Goal: Task Accomplishment & Management: Manage account settings

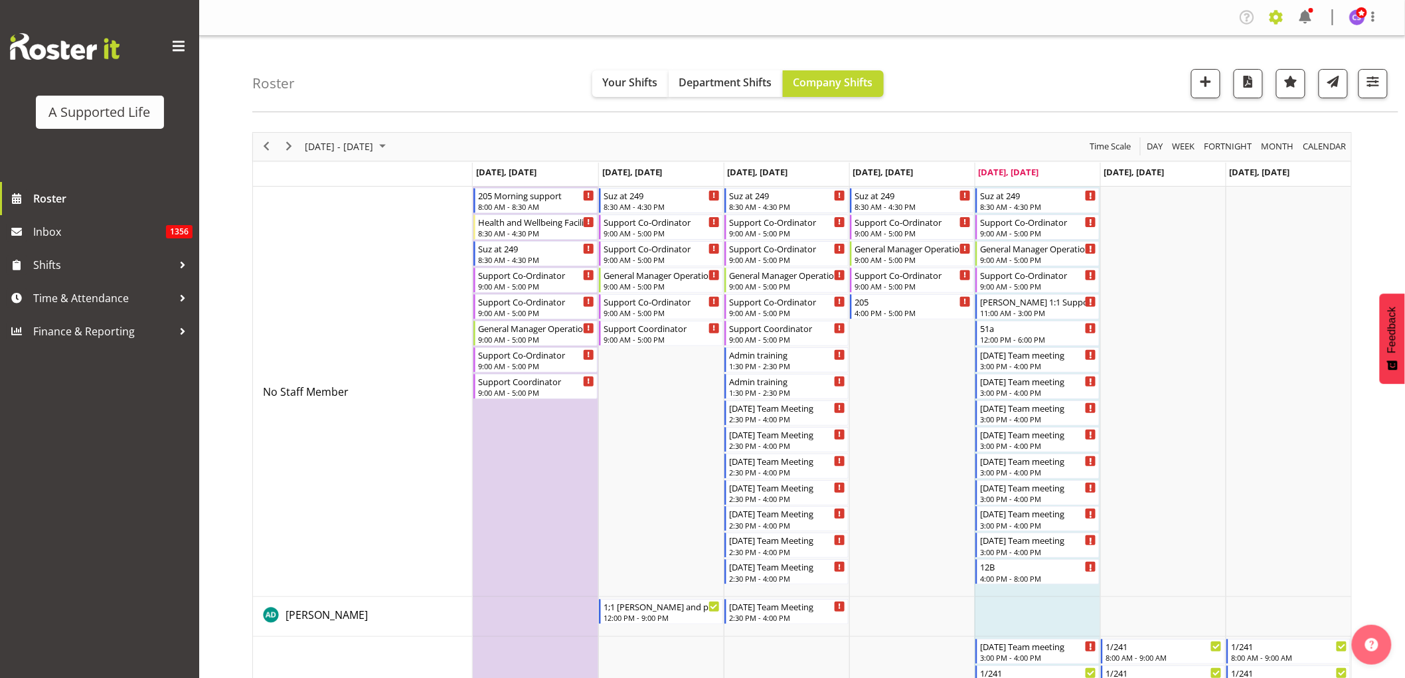
click at [1270, 23] on span at bounding box center [1275, 17] width 21 height 21
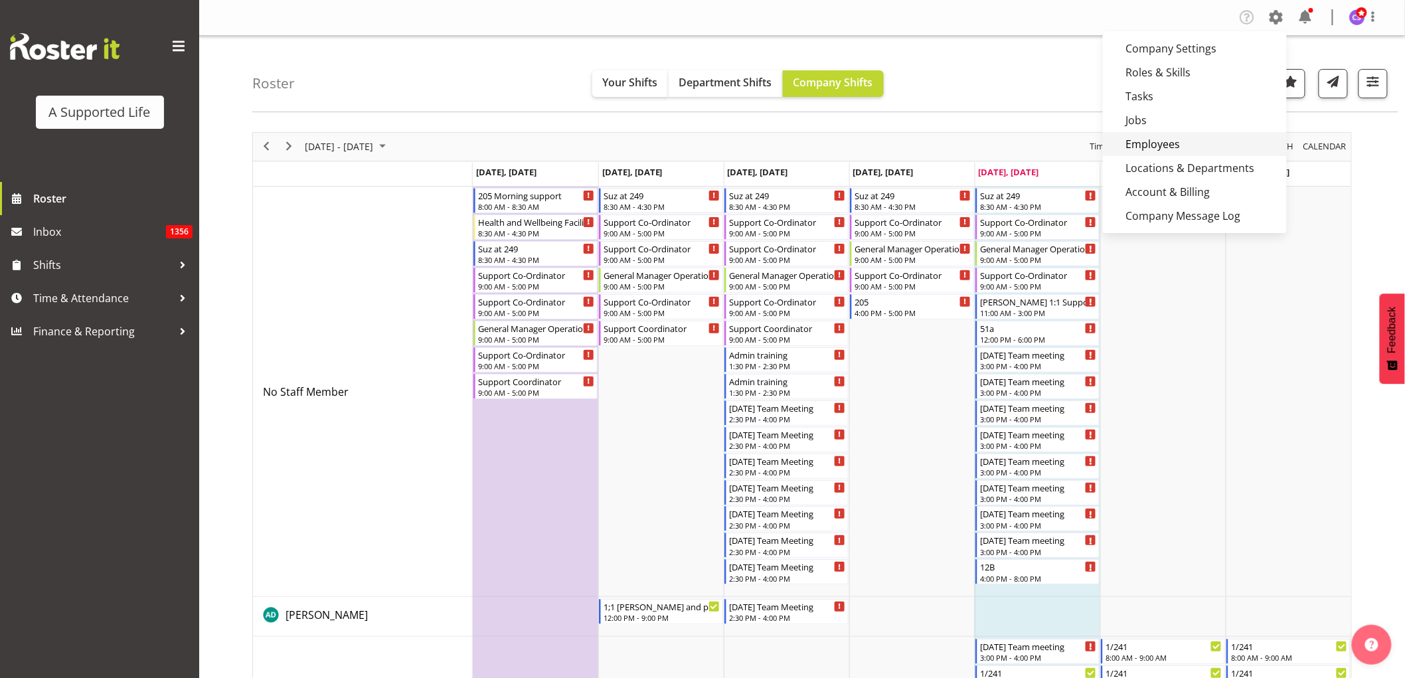
click at [1166, 143] on link "Employees" at bounding box center [1195, 144] width 184 height 24
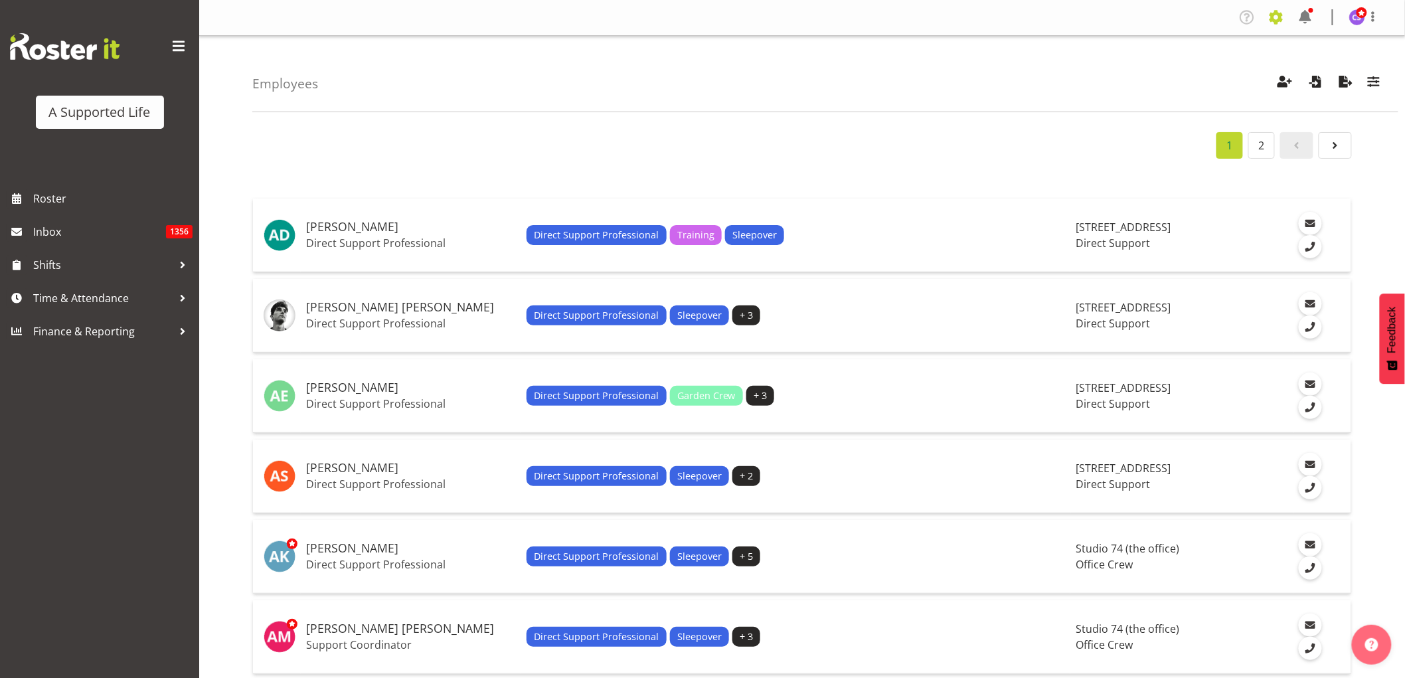
click at [1280, 12] on span at bounding box center [1275, 17] width 21 height 21
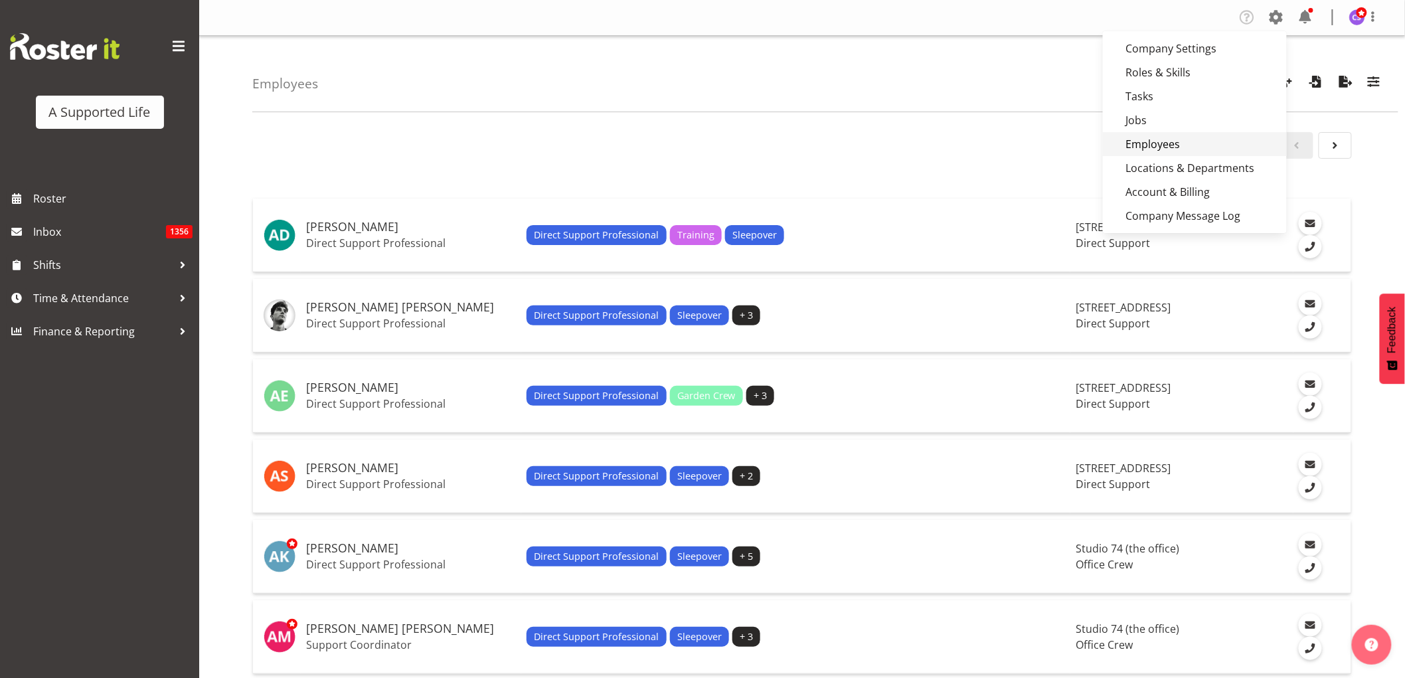
click at [1194, 145] on link "Employees" at bounding box center [1195, 144] width 184 height 24
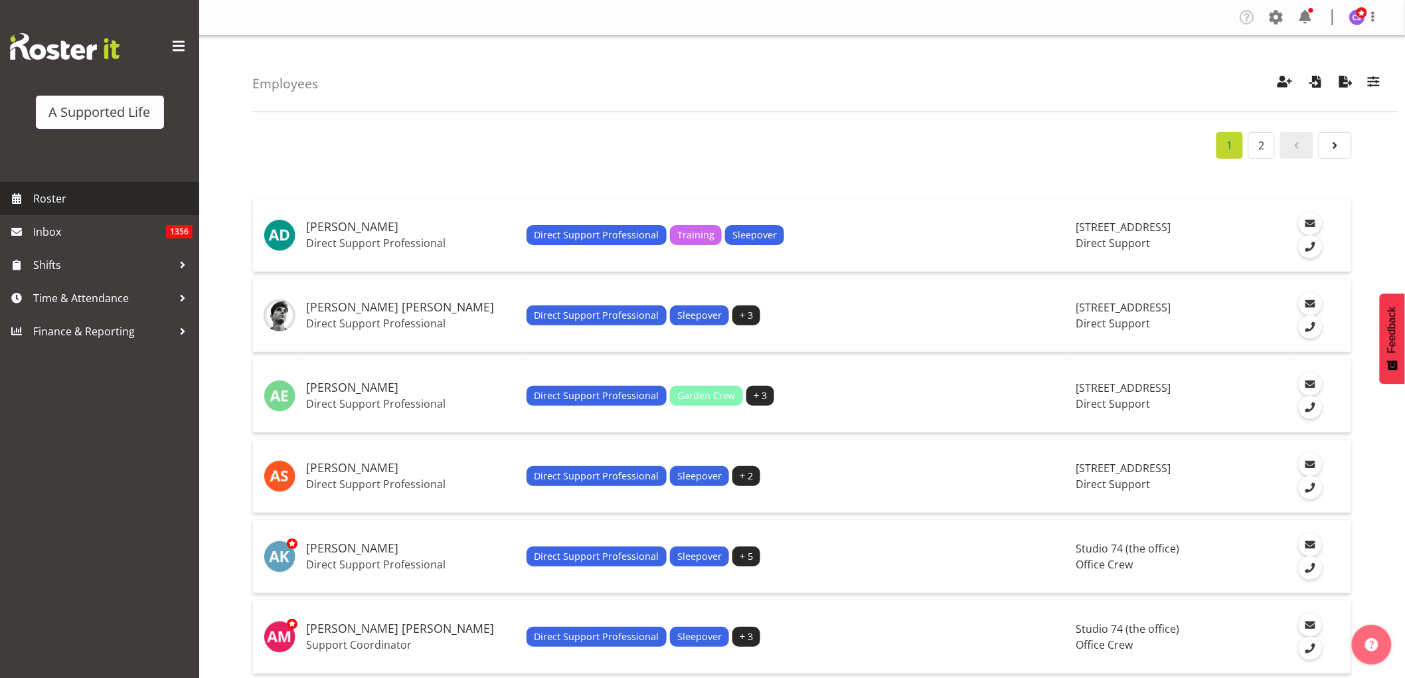
click at [49, 202] on span "Roster" at bounding box center [112, 199] width 159 height 20
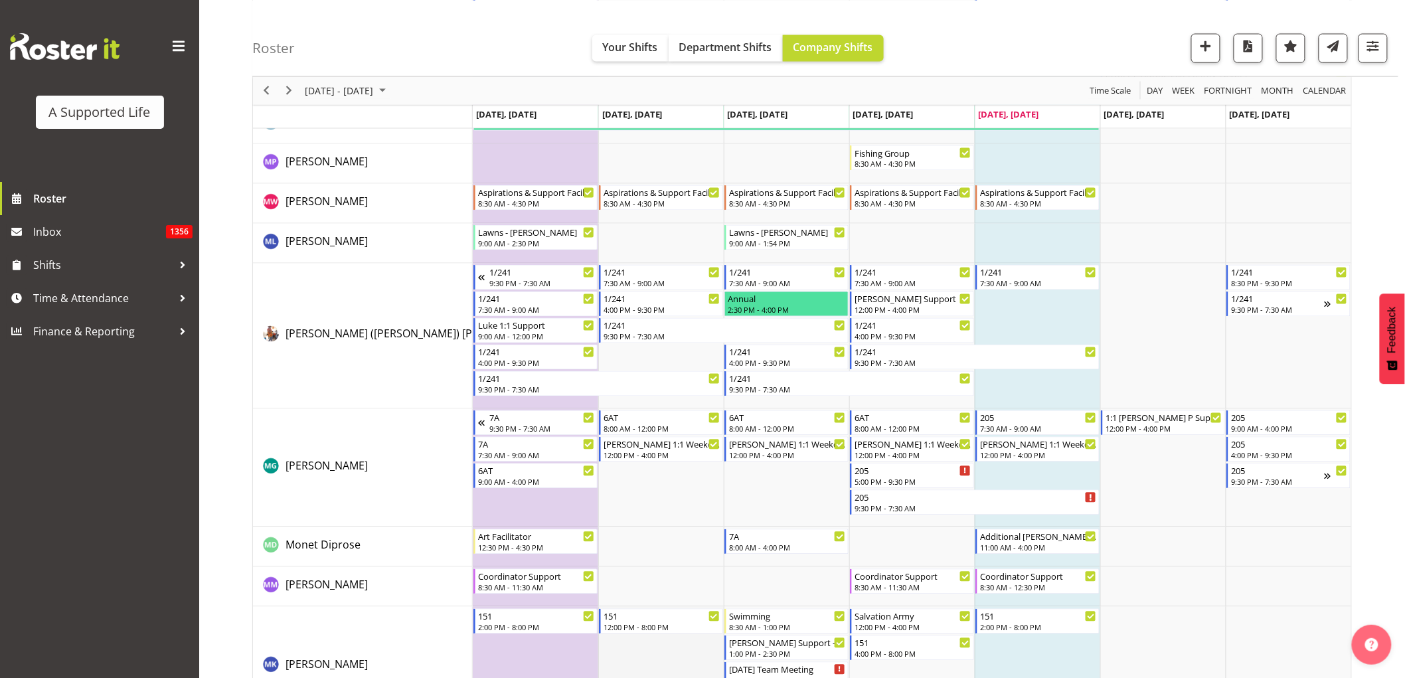
scroll to position [5236, 0]
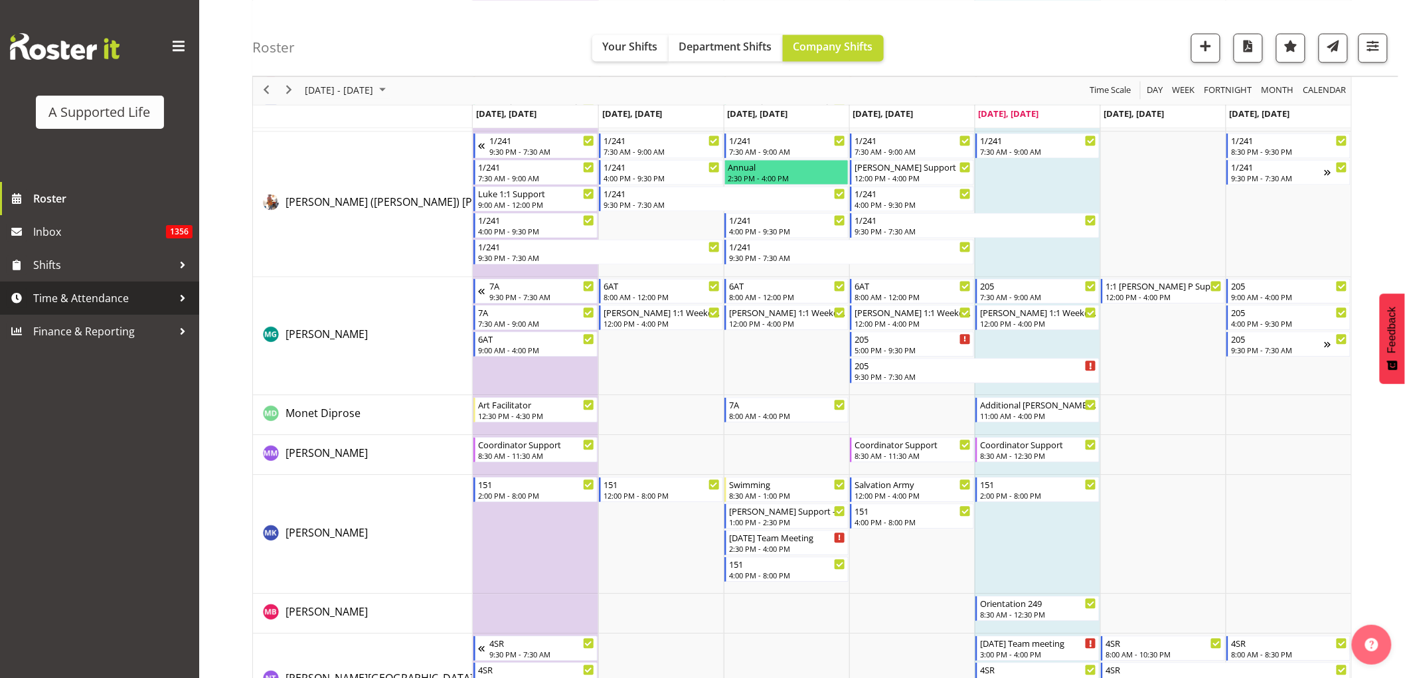
click at [120, 295] on span "Time & Attendance" at bounding box center [102, 298] width 139 height 20
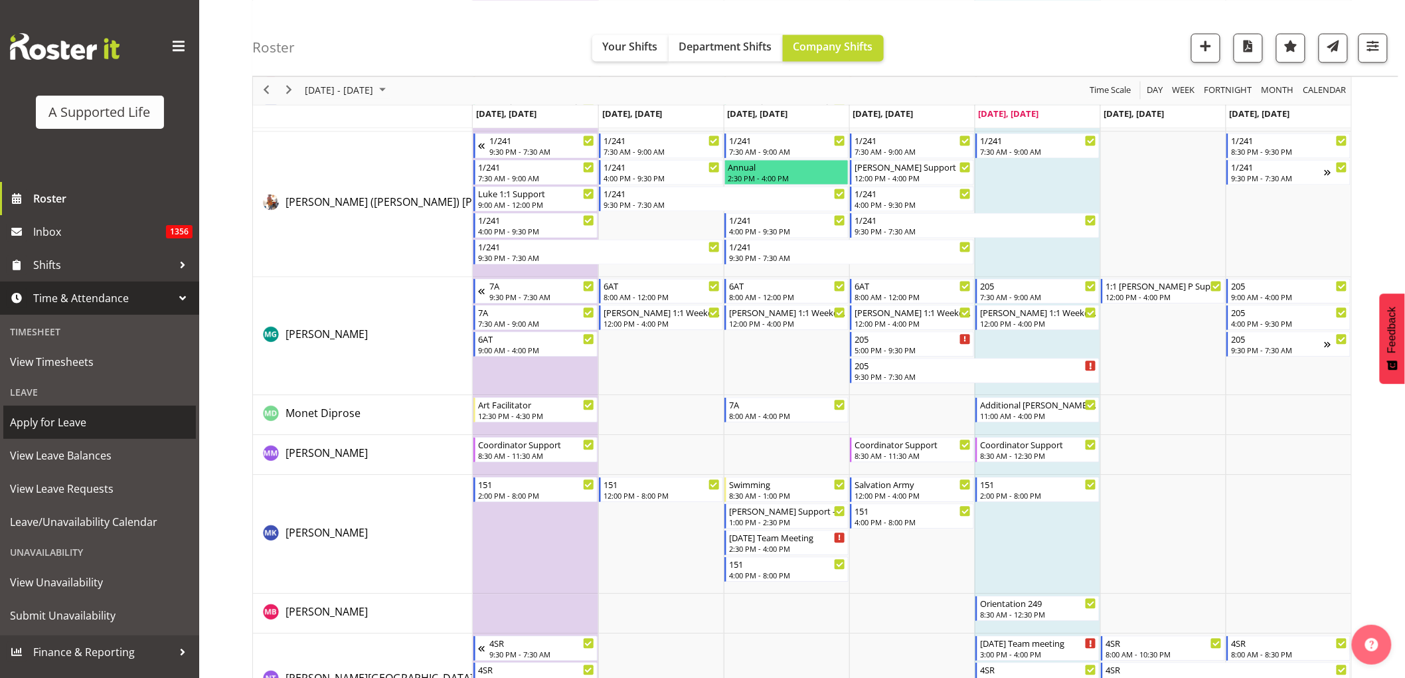
click at [77, 416] on span "Apply for Leave" at bounding box center [99, 422] width 179 height 20
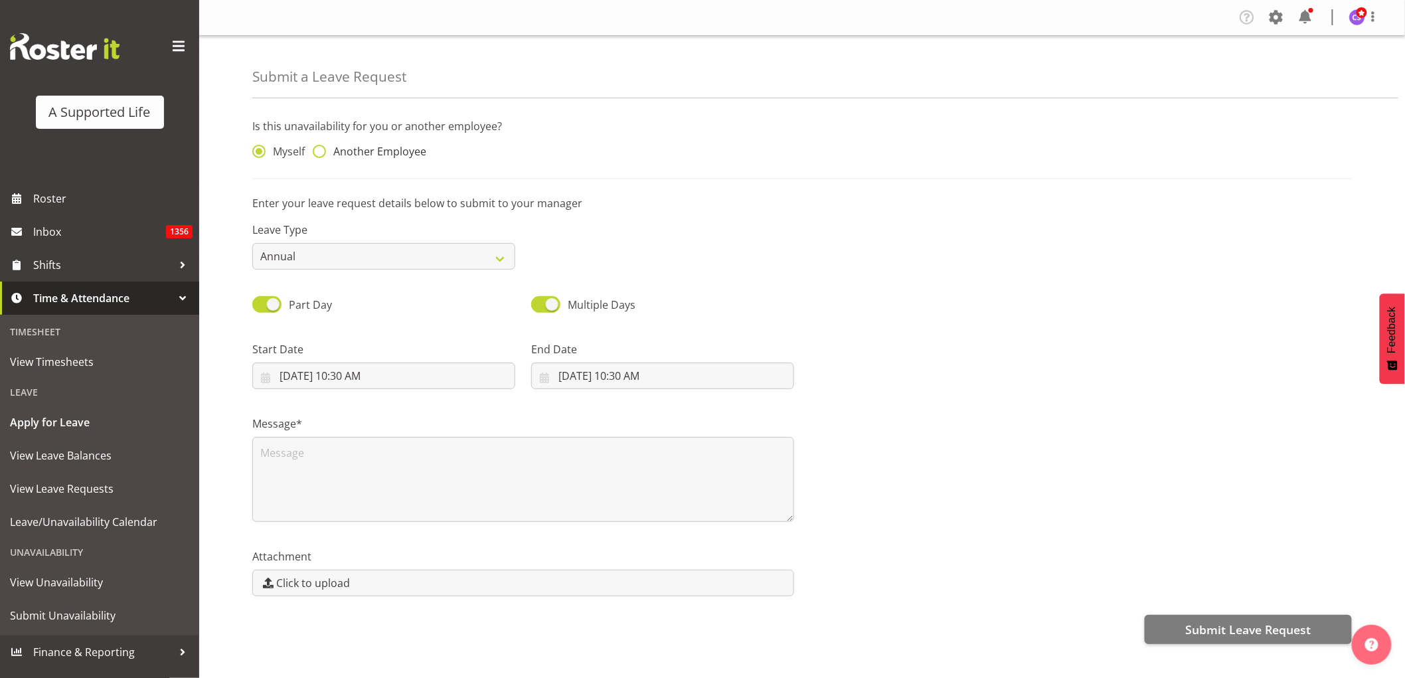
click at [317, 150] on span at bounding box center [319, 151] width 13 height 13
click at [317, 150] on input "Another Employee" at bounding box center [317, 151] width 9 height 9
radio input "true"
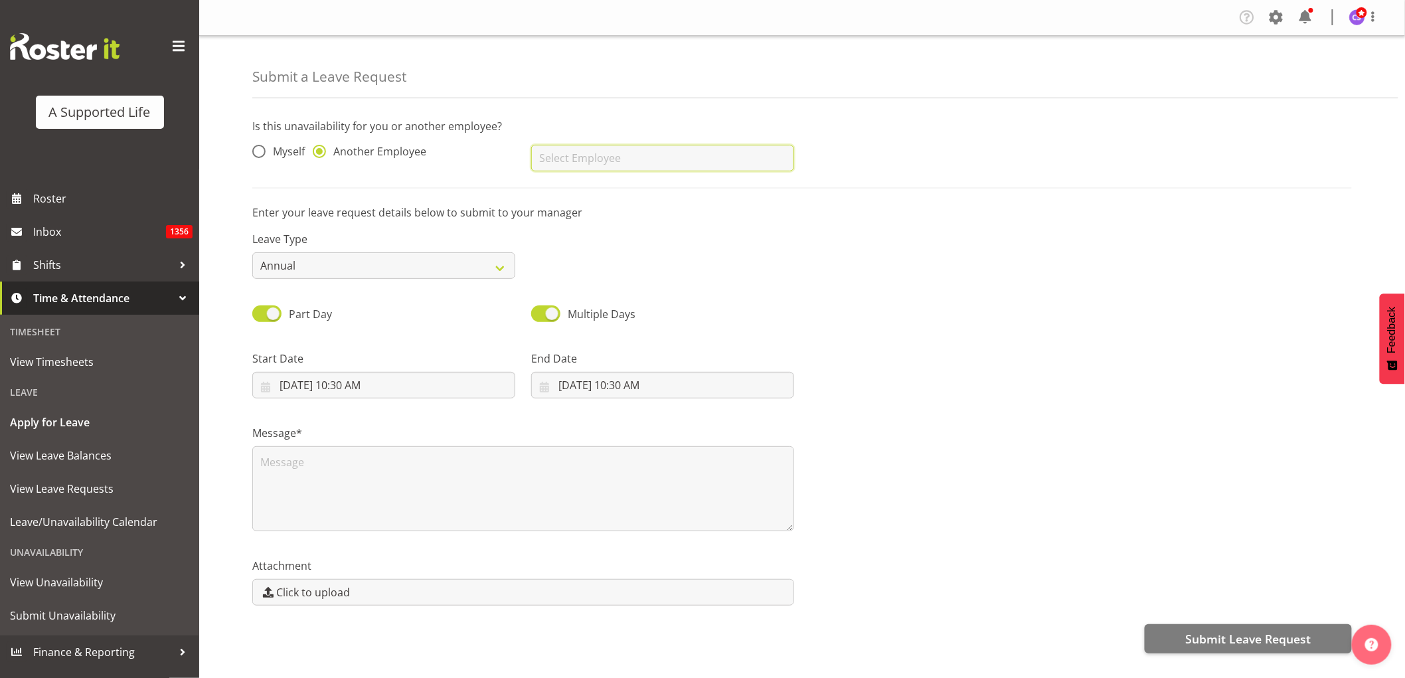
click at [727, 157] on input "text" at bounding box center [662, 158] width 263 height 27
click at [619, 190] on link "Monet Diprose" at bounding box center [662, 191] width 263 height 24
type input "Monet Diprose"
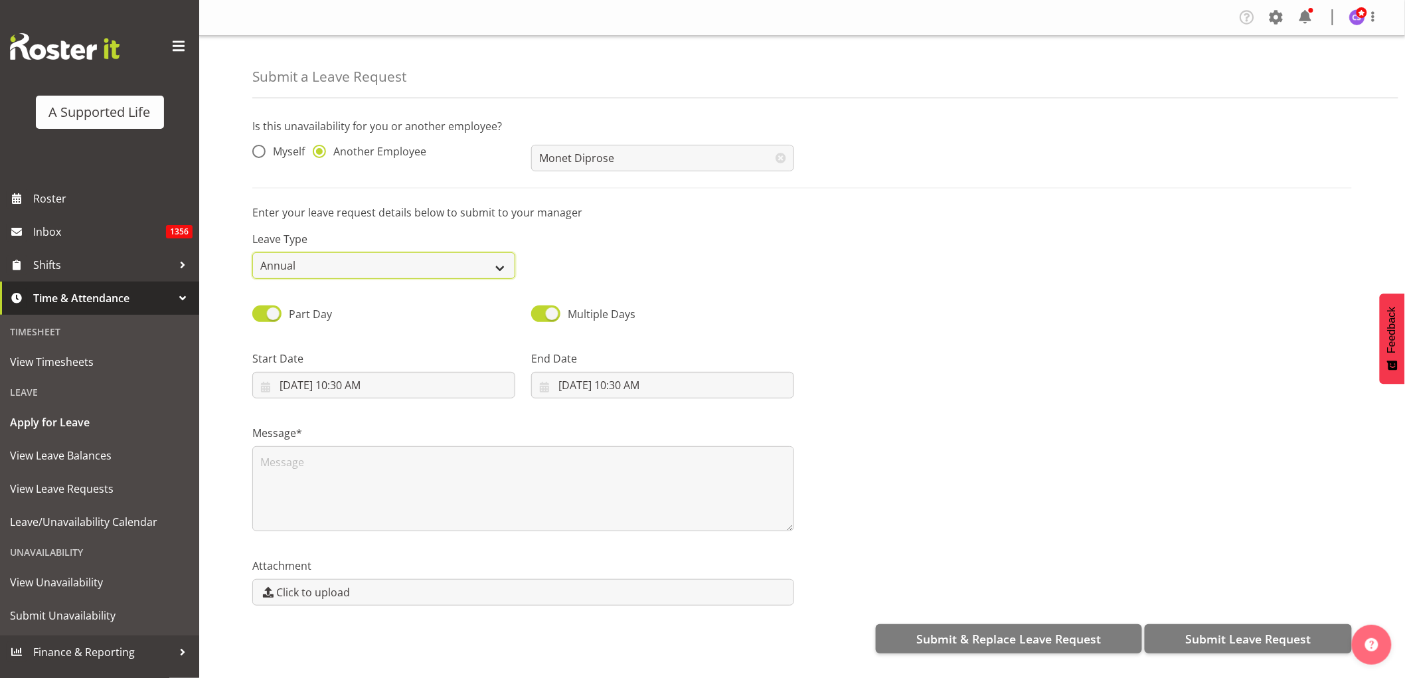
drag, startPoint x: 620, startPoint y: 195, endPoint x: 329, endPoint y: 271, distance: 300.6
click at [329, 271] on select "Annual Sick Bereavement Domestic Violence Parental Jury Service Day In Lieu Oth…" at bounding box center [383, 265] width 263 height 27
select select "Sick"
click at [252, 252] on select "Annual Sick Bereavement Domestic Violence Parental Jury Service Day In Lieu Oth…" at bounding box center [383, 265] width 263 height 27
drag, startPoint x: 410, startPoint y: 379, endPoint x: 412, endPoint y: 386, distance: 6.8
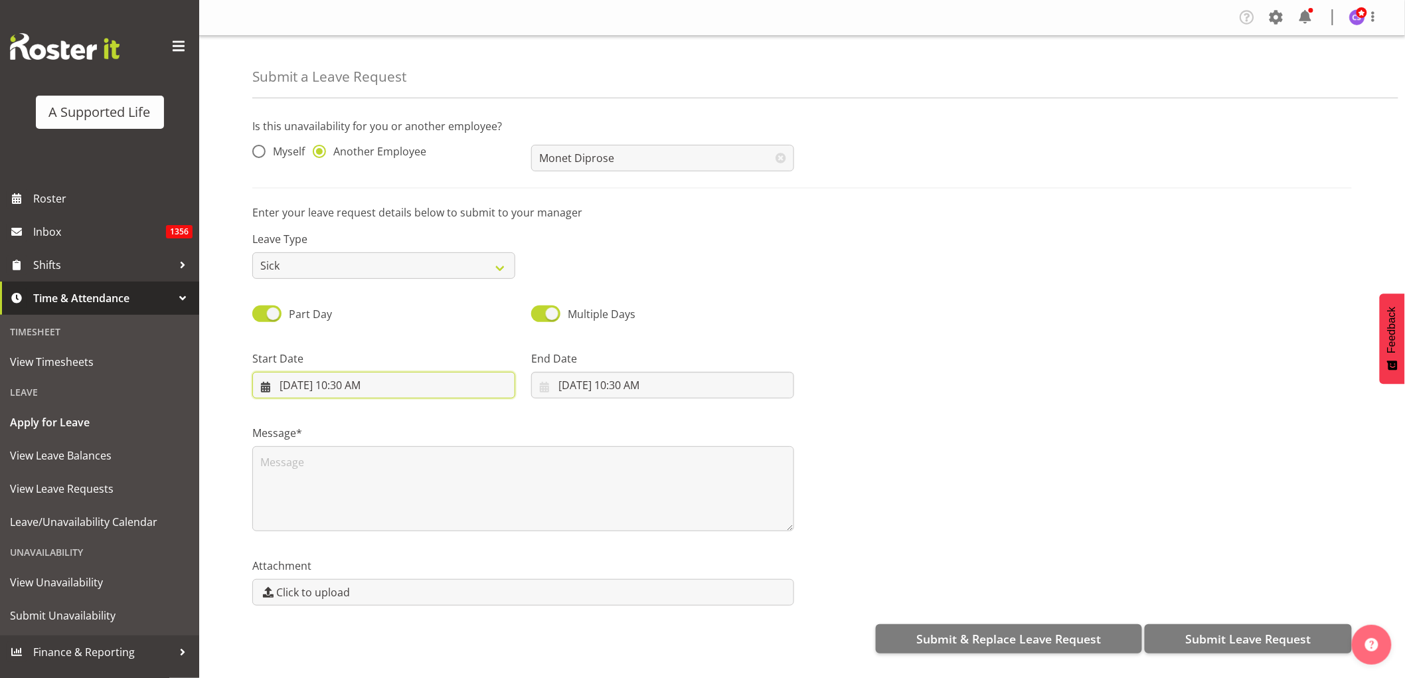
click at [410, 382] on input "9/26/2025, 10:30 AM" at bounding box center [383, 385] width 263 height 27
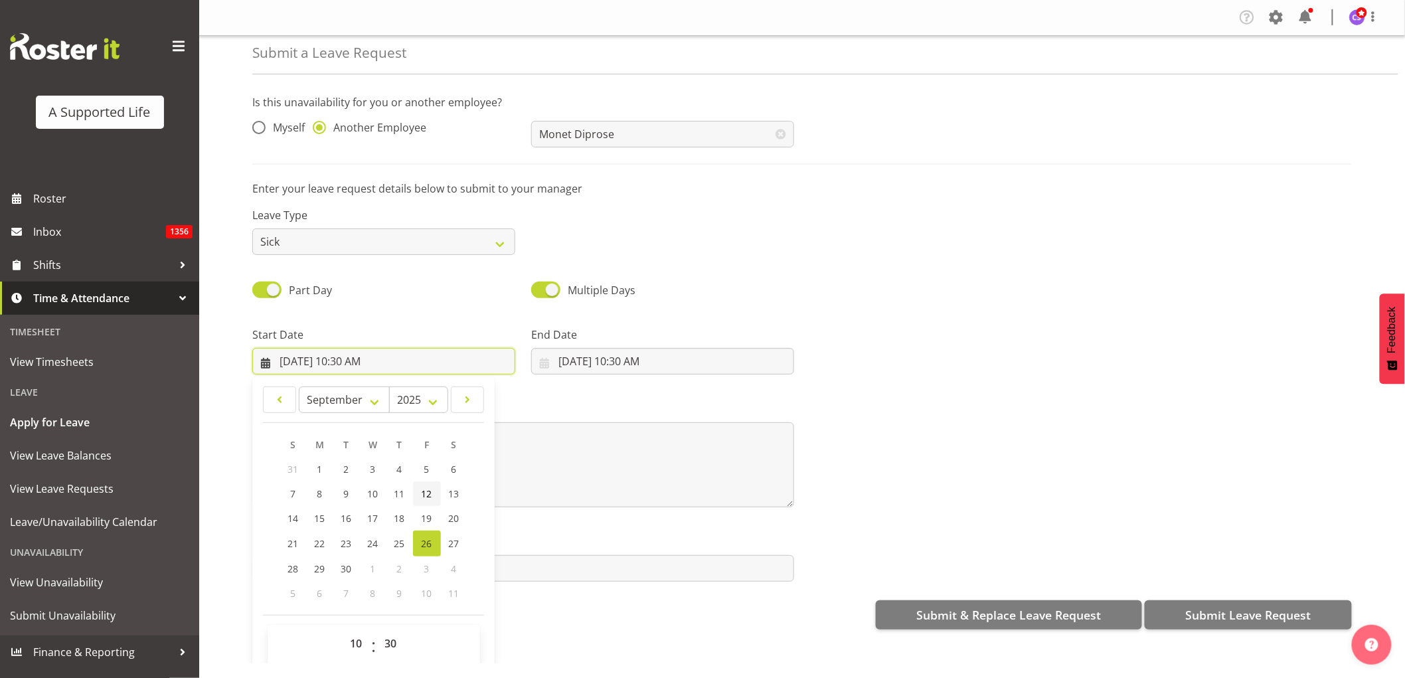
scroll to position [38, 0]
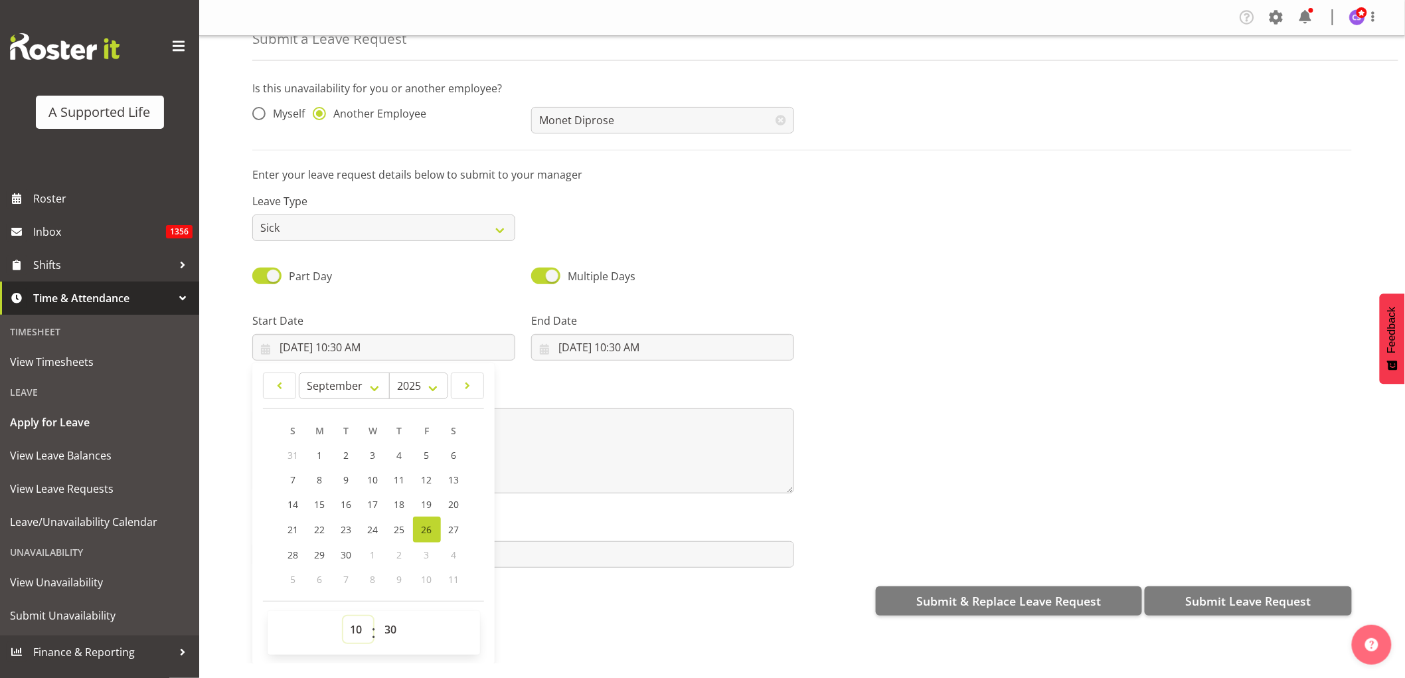
click at [346, 633] on select "00 01 02 03 04 05 06 07 08 09 10 11 12 13 14 15 16 17 18 19 20 21 22 23" at bounding box center [358, 629] width 30 height 27
click at [343, 616] on select "00 01 02 03 04 05 06 07 08 09 10 11 12 13 14 15 16 17 18 19 20 21 22 23" at bounding box center [358, 629] width 30 height 27
click at [390, 622] on select "00 01 02 03 04 05 06 07 08 09 10 11 12 13 14 15 16 17 18 19 20 21 22 23 24 25 2…" at bounding box center [393, 629] width 30 height 27
select select "0"
click at [378, 616] on select "00 01 02 03 04 05 06 07 08 09 10 11 12 13 14 15 16 17 18 19 20 21 22 23 24 25 2…" at bounding box center [393, 629] width 30 height 27
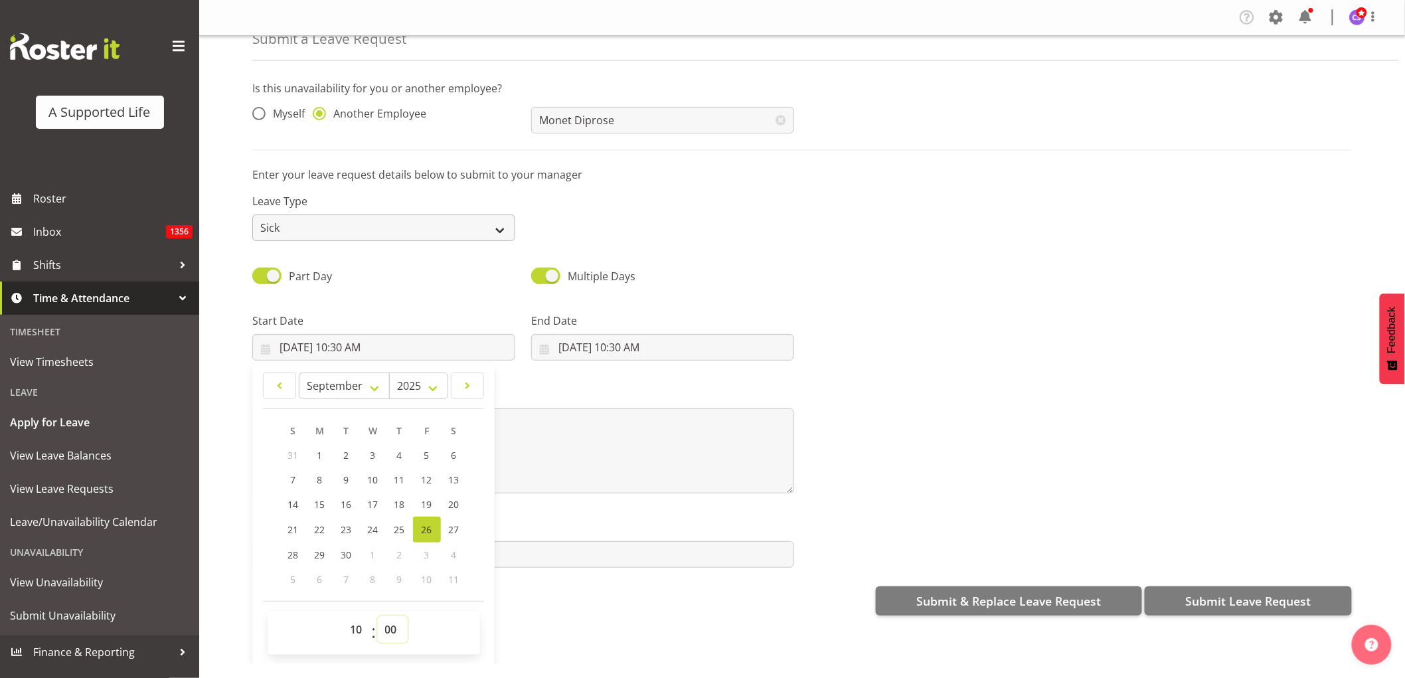
type input "9/26/2025, 10:00 AM"
click at [623, 347] on input "9/26/2025, 10:30 AM" at bounding box center [662, 347] width 263 height 27
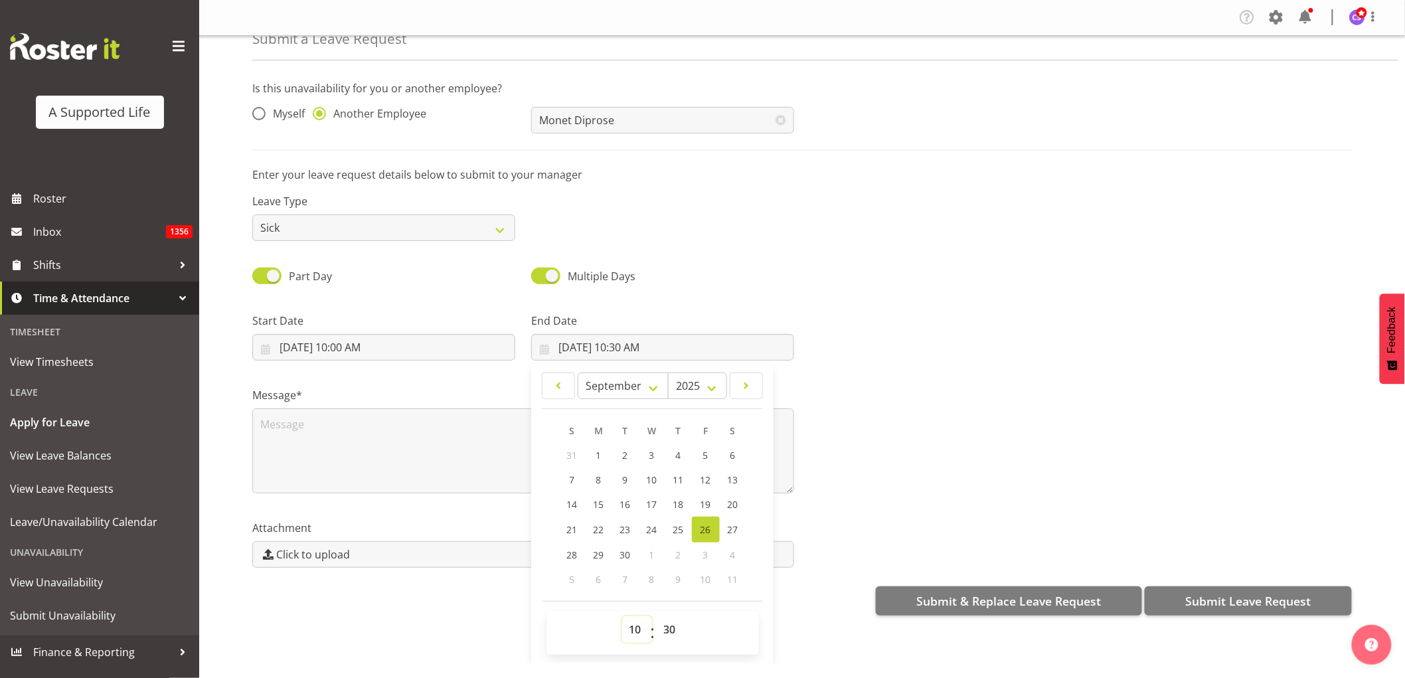
click at [635, 631] on select "00 01 02 03 04 05 06 07 08 09 10 11 12 13 14 15 16 17 18 19 20 21 22 23" at bounding box center [637, 629] width 30 height 27
select select "16"
click at [622, 616] on select "00 01 02 03 04 05 06 07 08 09 10 11 12 13 14 15 16 17 18 19 20 21 22 23" at bounding box center [637, 629] width 30 height 27
type input "9/26/2025, 4:30 PM"
click at [660, 632] on select "00 01 02 03 04 05 06 07 08 09 10 11 12 13 14 15 16 17 18 19 20 21 22 23 24 25 2…" at bounding box center [672, 629] width 30 height 27
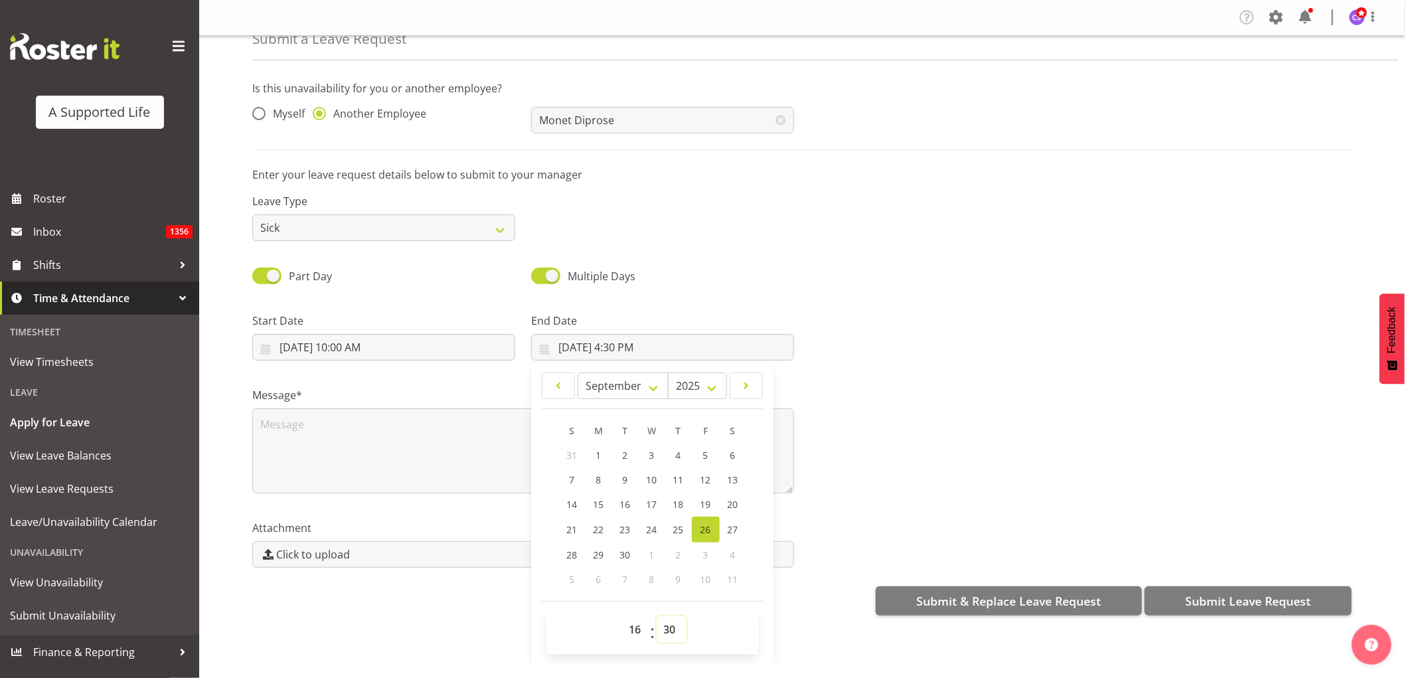
select select "0"
click at [657, 616] on select "00 01 02 03 04 05 06 07 08 09 10 11 12 13 14 15 16 17 18 19 20 21 22 23 24 25 2…" at bounding box center [672, 629] width 30 height 27
type input "9/26/2025, 4:00 PM"
drag, startPoint x: 279, startPoint y: 449, endPoint x: 322, endPoint y: 447, distance: 43.2
click at [280, 449] on textarea at bounding box center [523, 450] width 542 height 85
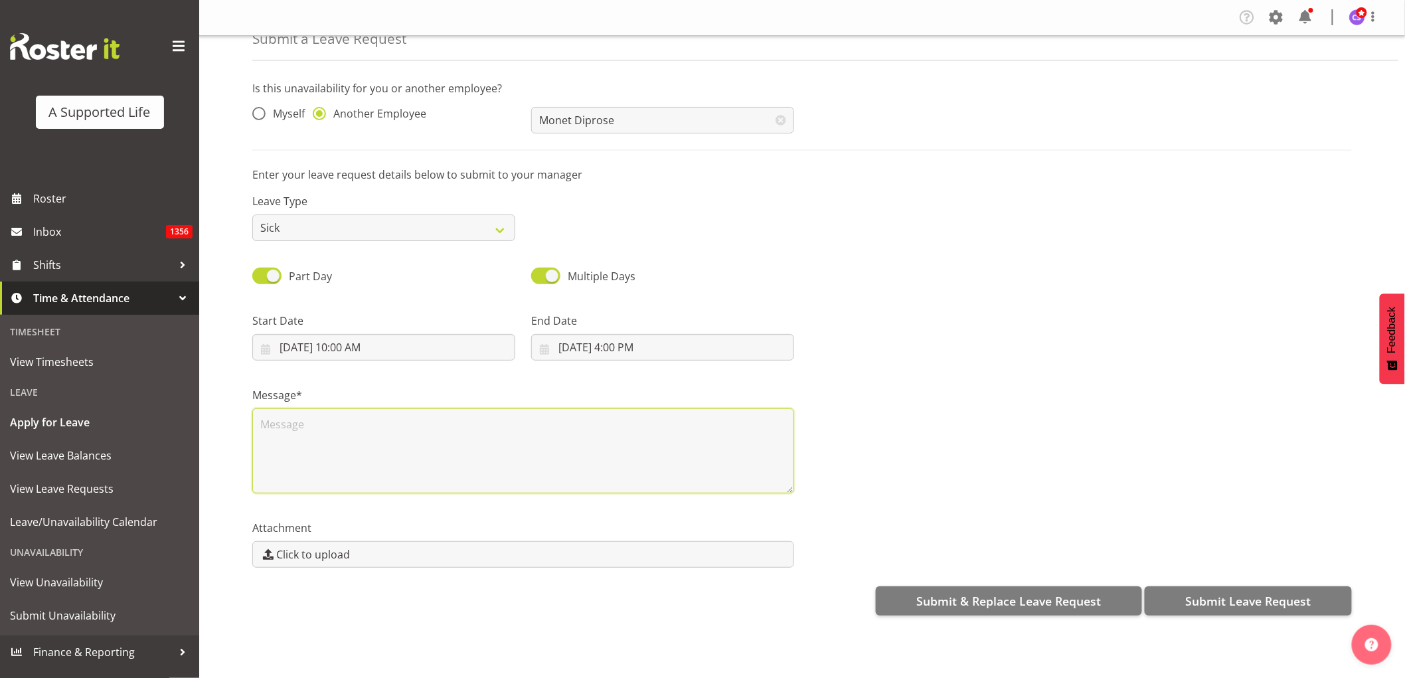
scroll to position [0, 0]
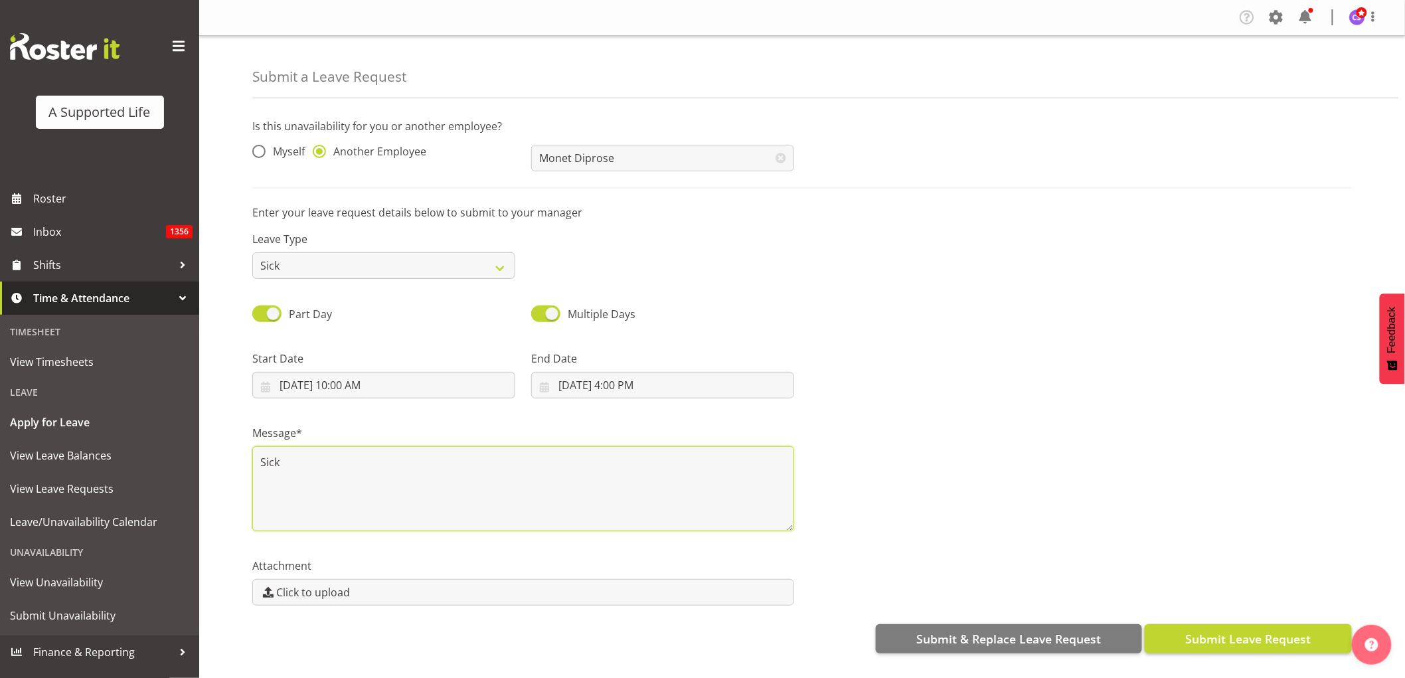
type textarea "Sick"
click at [1258, 635] on span "Submit Leave Request" at bounding box center [1247, 638] width 125 height 17
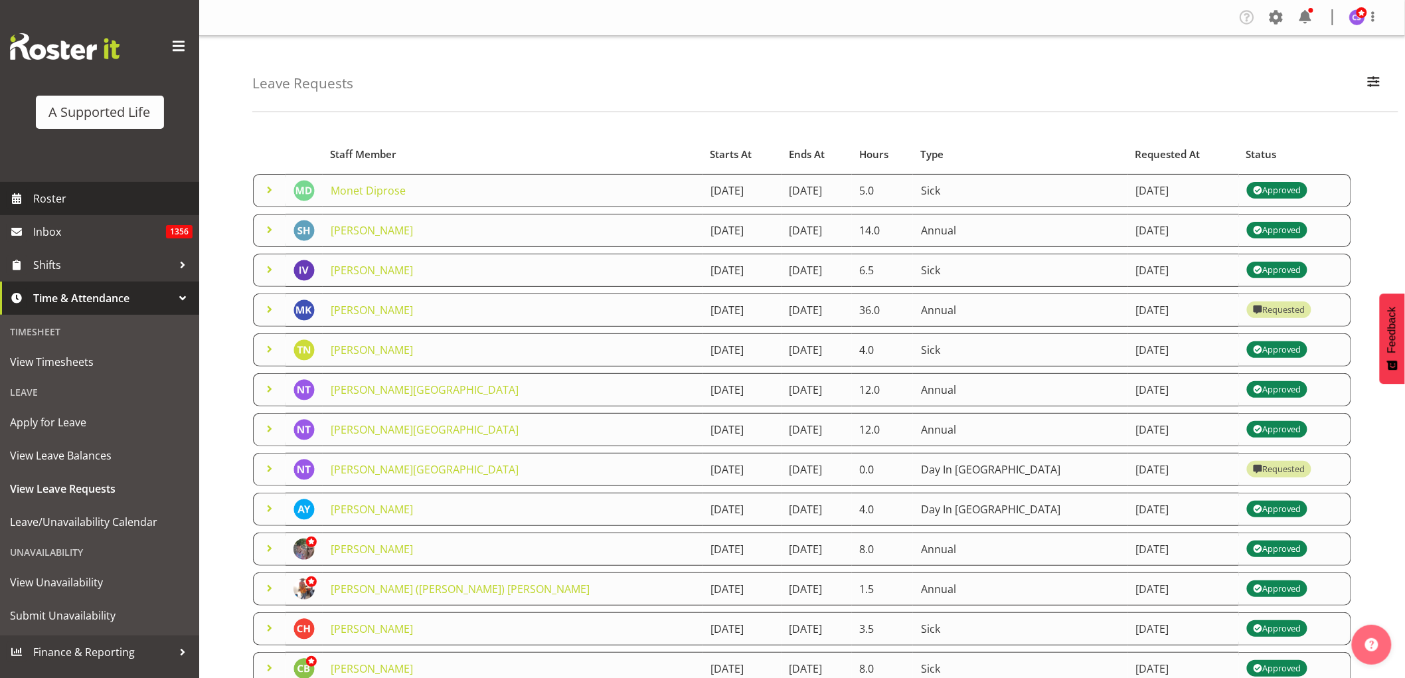
click at [49, 200] on span "Roster" at bounding box center [112, 199] width 159 height 20
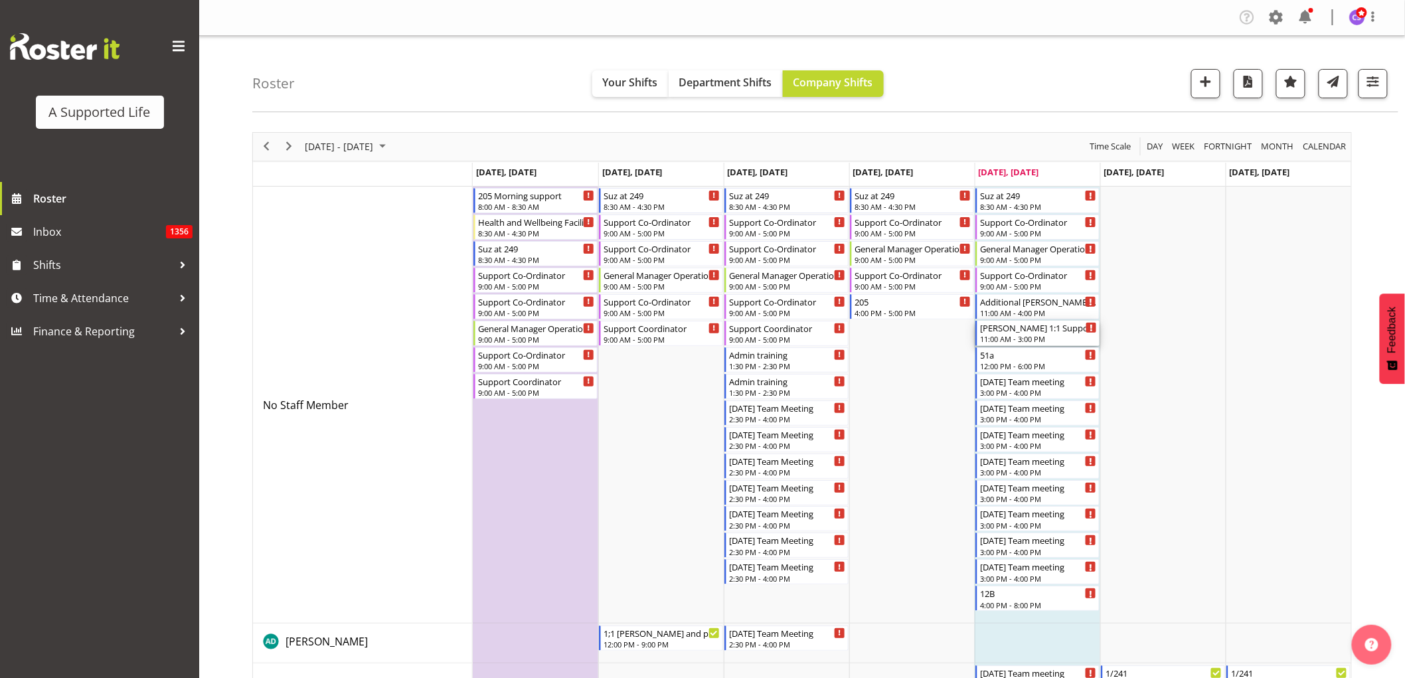
click at [1063, 337] on div "11:00 AM - 3:00 PM" at bounding box center [1038, 338] width 117 height 11
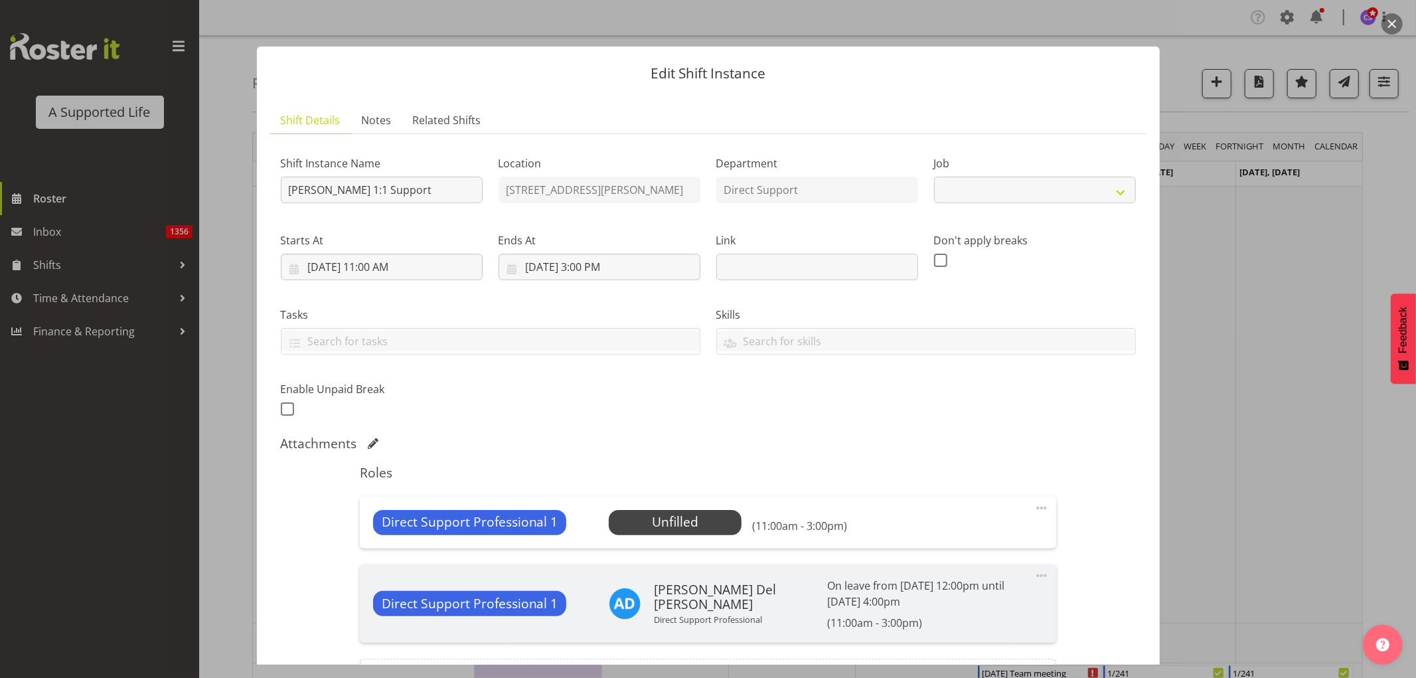
select select "4112"
click at [699, 520] on span "Select Employee" at bounding box center [675, 521] width 99 height 19
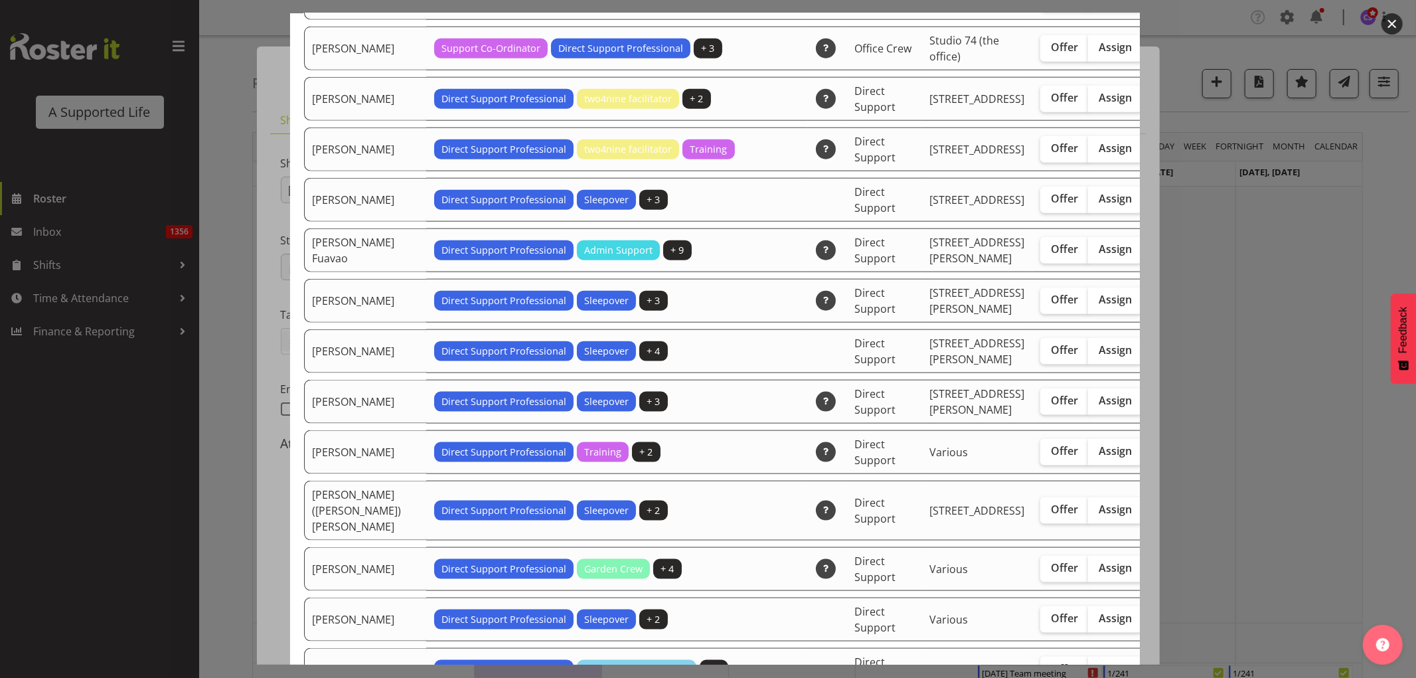
scroll to position [1401, 0]
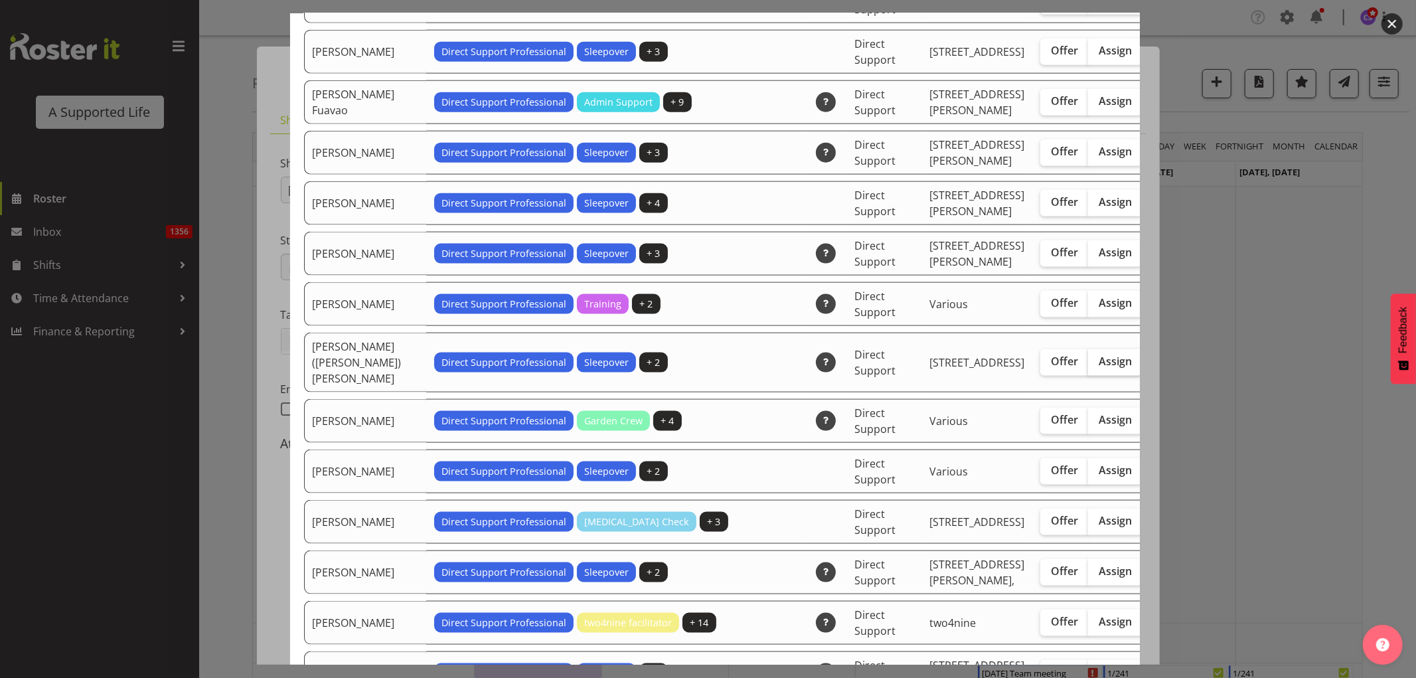
click at [1099, 368] on span "Assign" at bounding box center [1115, 360] width 33 height 13
click at [1088, 366] on input "Assign" at bounding box center [1092, 361] width 9 height 9
checkbox input "true"
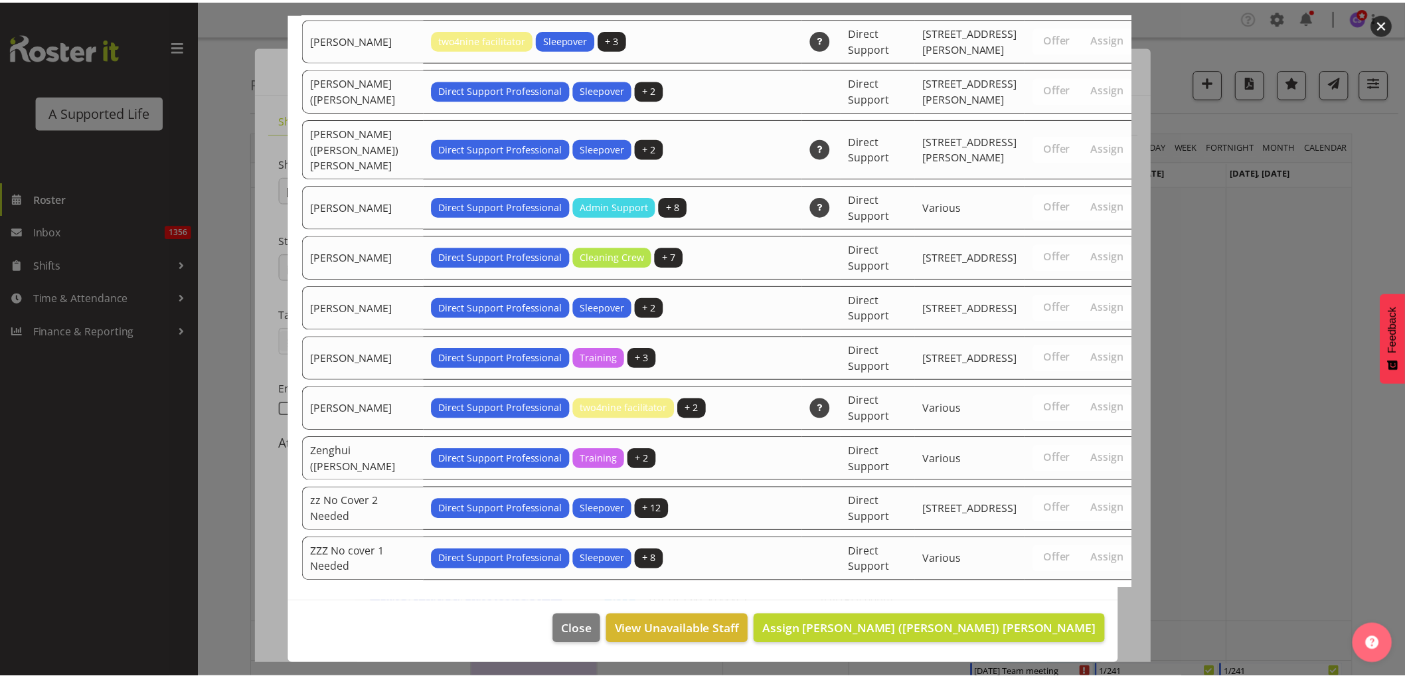
scroll to position [4112, 0]
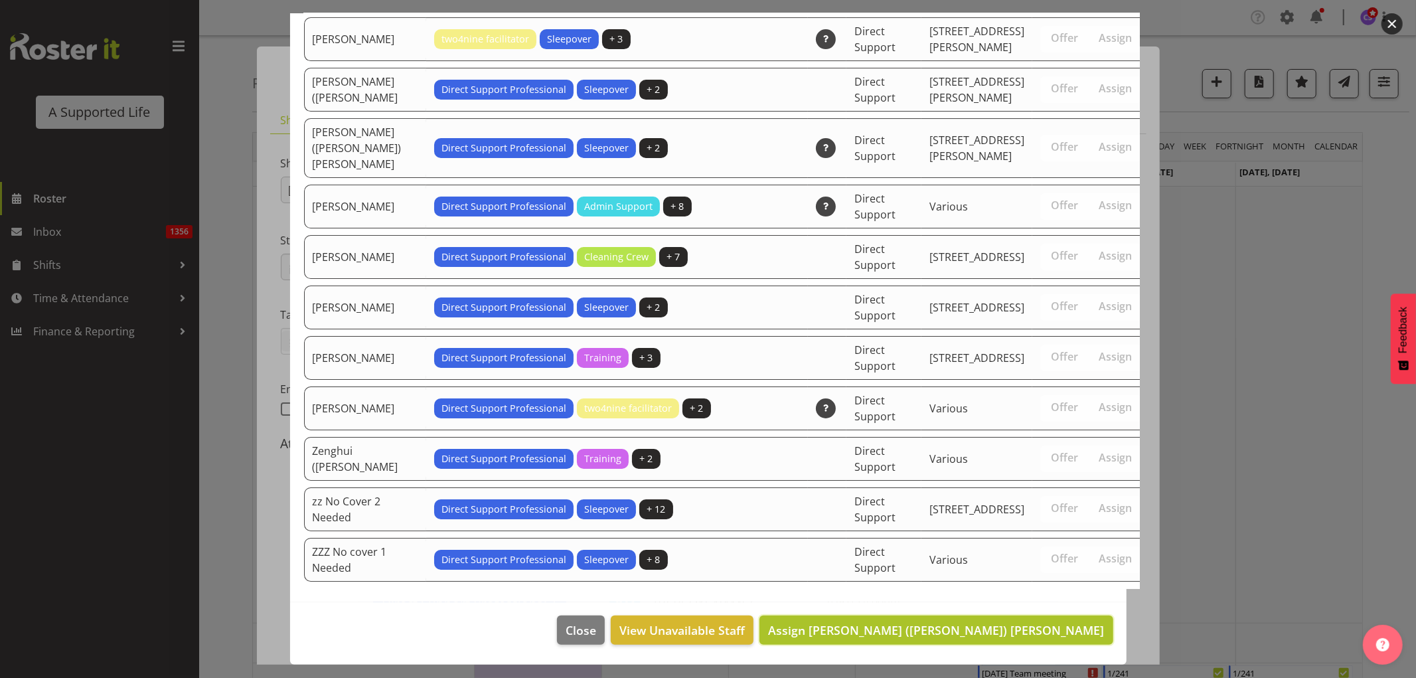
click at [1036, 619] on button "Assign [PERSON_NAME] ([PERSON_NAME]) [PERSON_NAME]" at bounding box center [935, 629] width 353 height 29
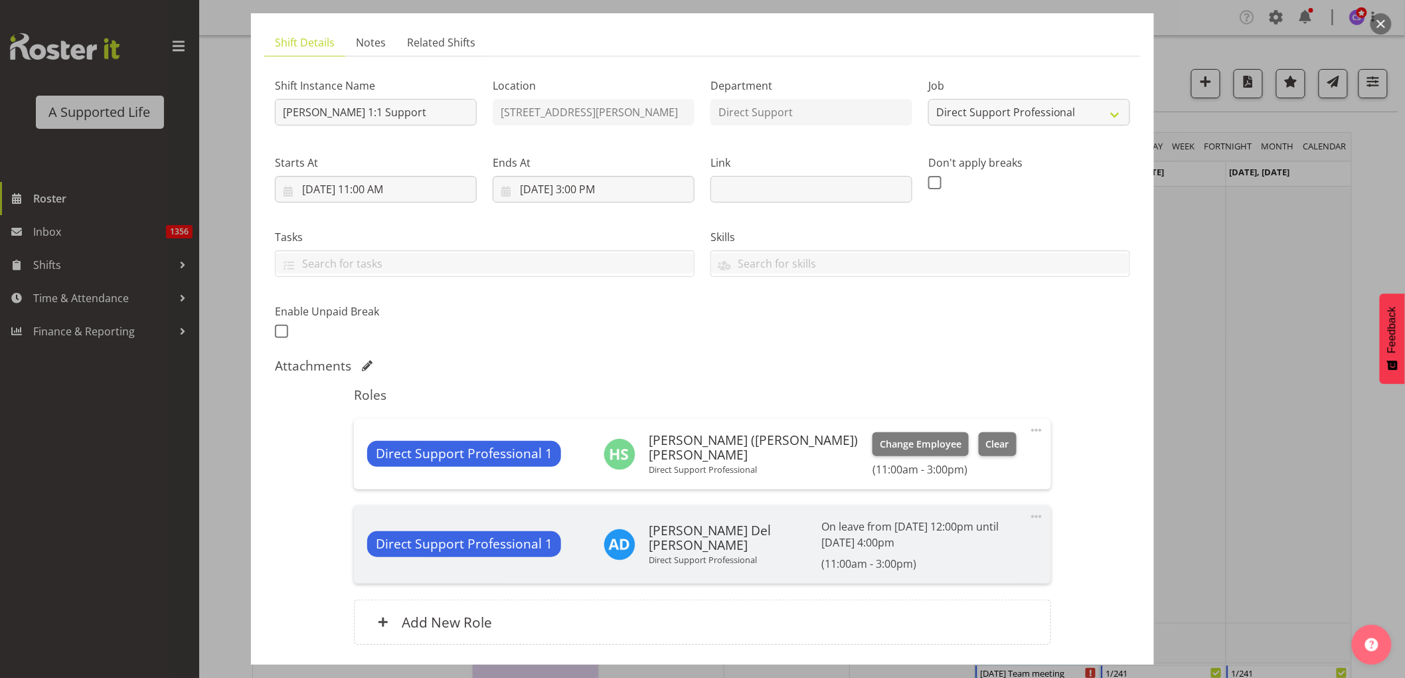
scroll to position [177, 0]
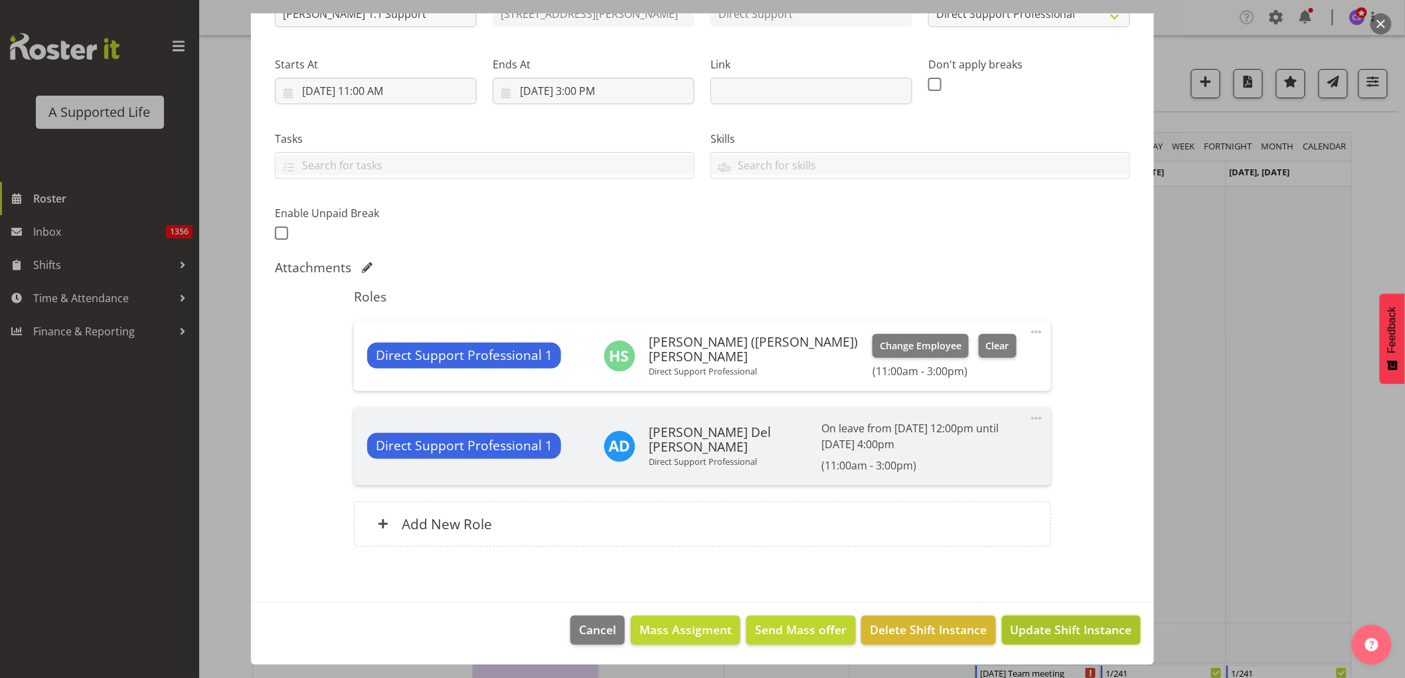
click at [1076, 628] on span "Update Shift Instance" at bounding box center [1070, 629] width 121 height 17
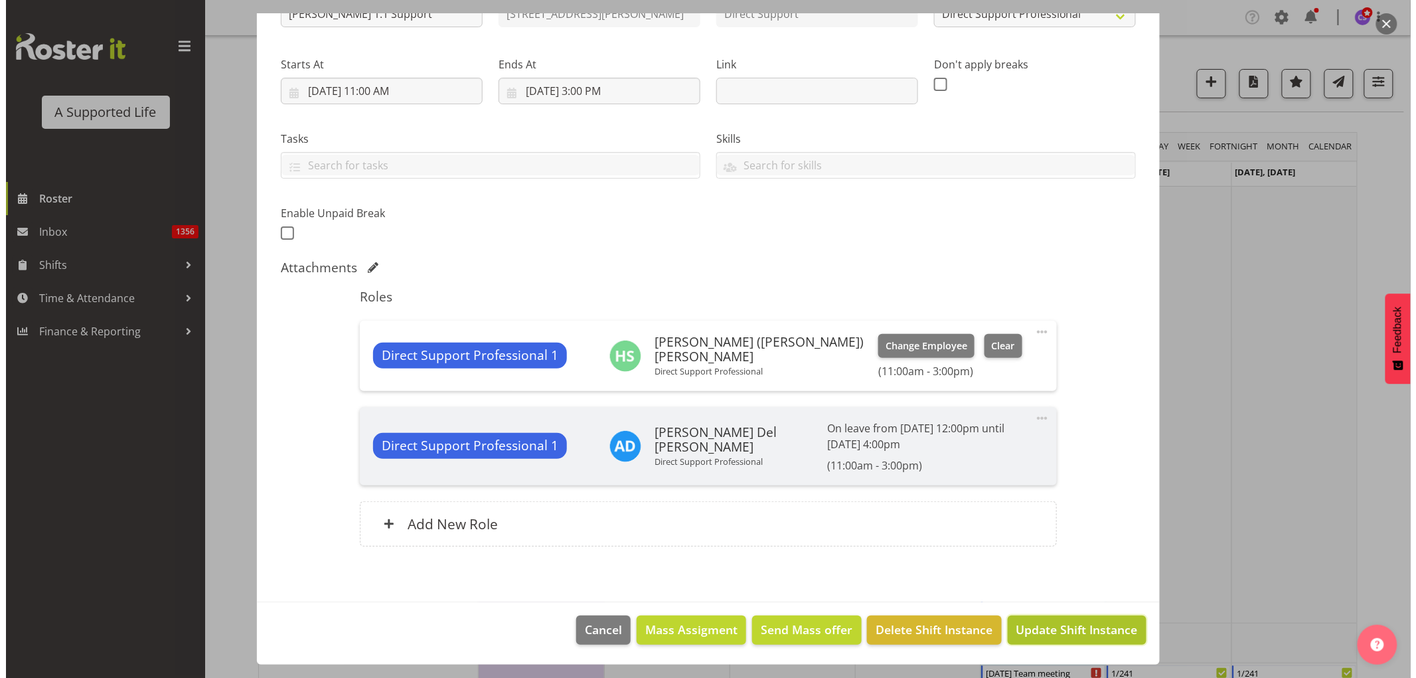
scroll to position [123, 0]
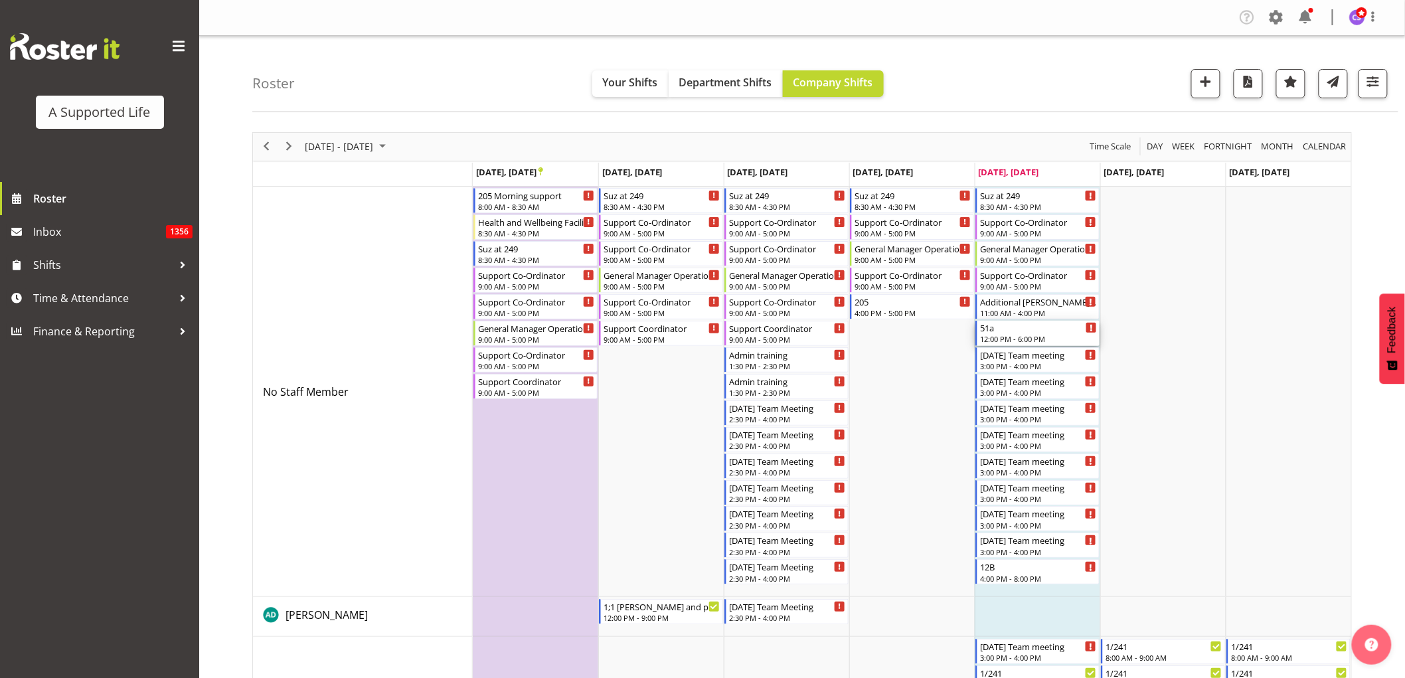
click at [1038, 330] on div "51a" at bounding box center [1038, 327] width 117 height 13
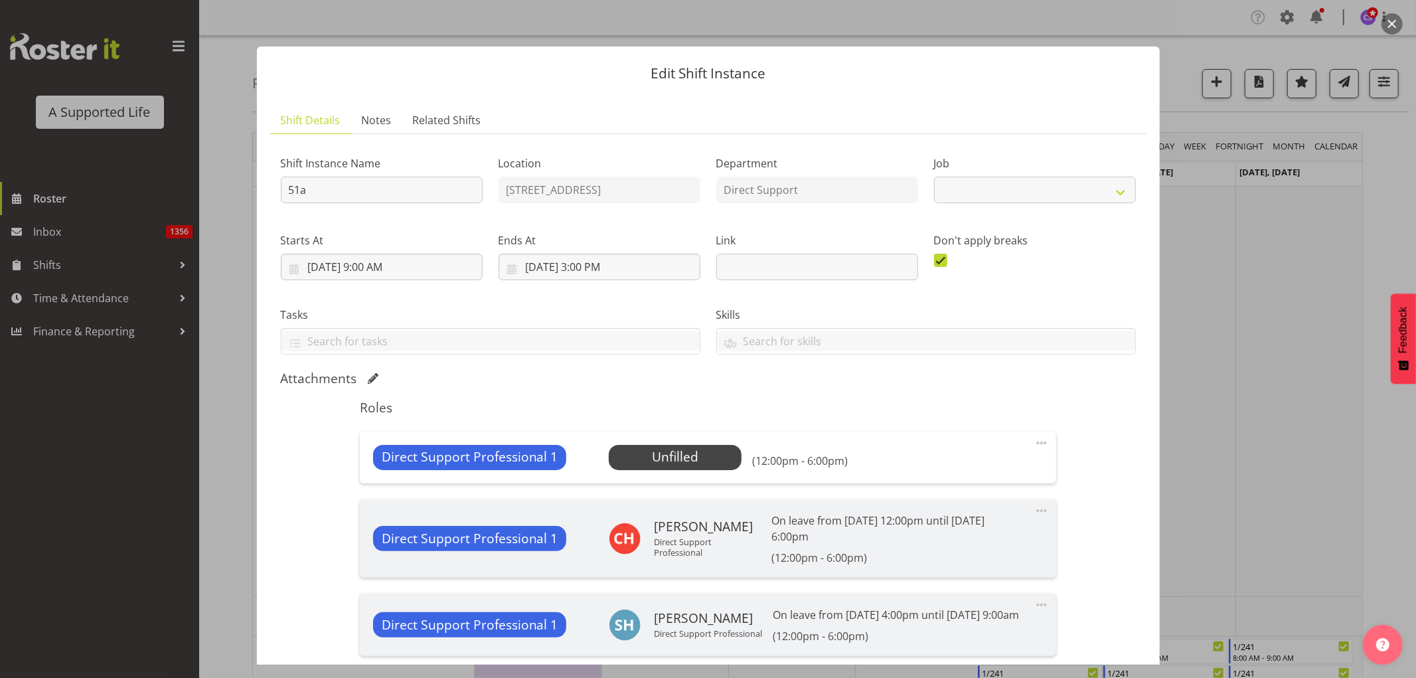
select select "4112"
click at [686, 461] on span "Select Employee" at bounding box center [675, 456] width 99 height 19
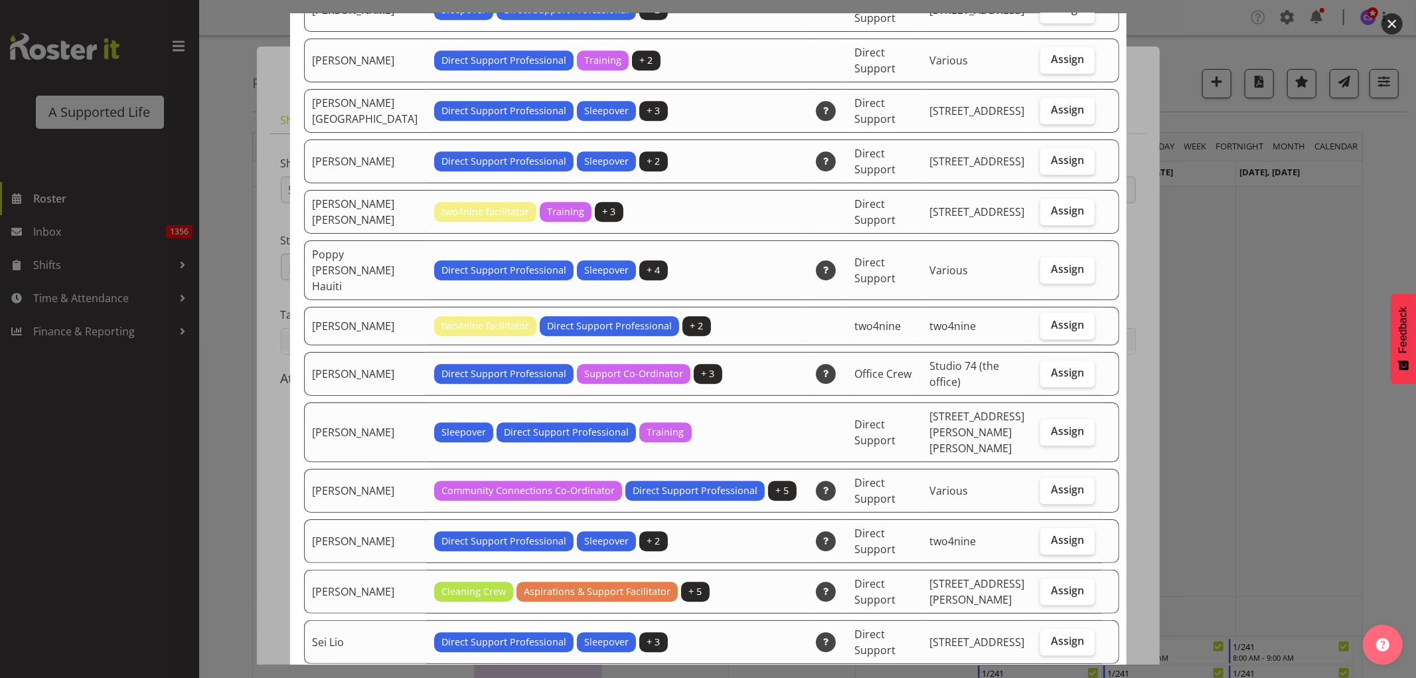
scroll to position [3171, 0]
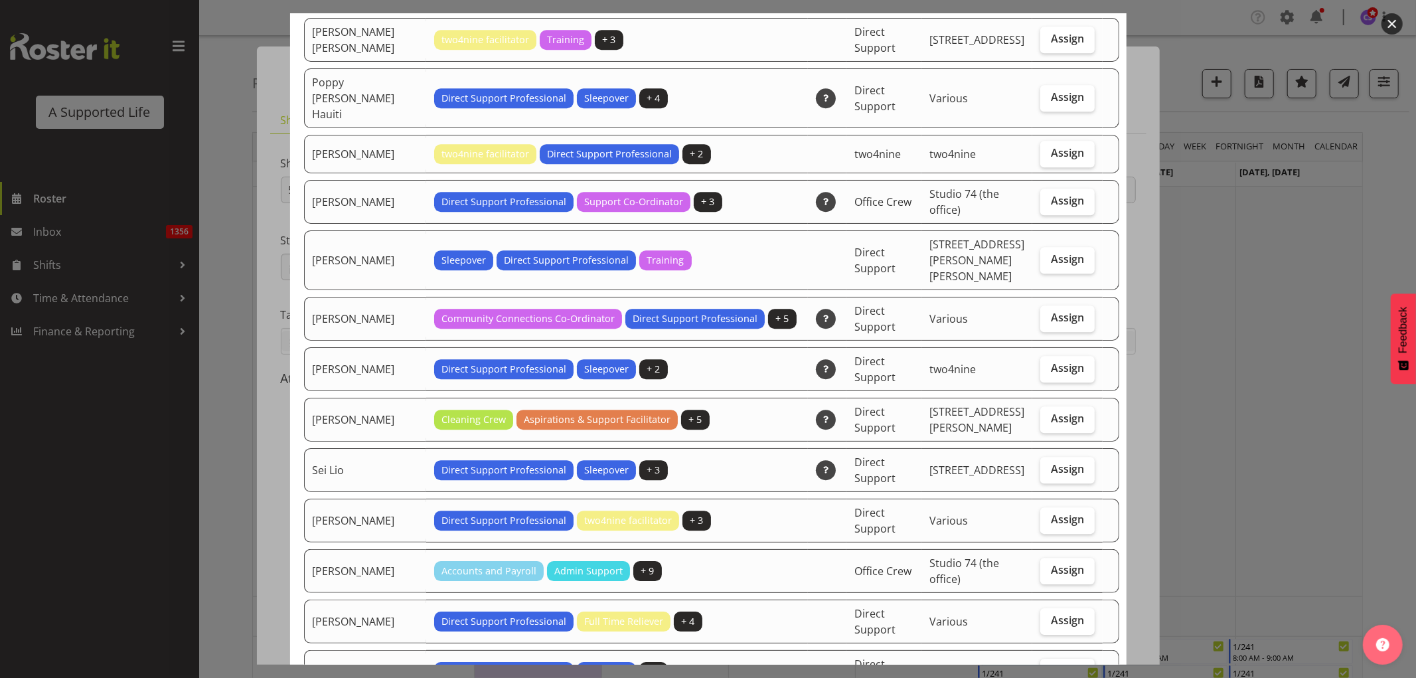
click at [1052, 664] on span "Assign" at bounding box center [1067, 670] width 33 height 13
click at [1049, 667] on input "Assign" at bounding box center [1044, 671] width 9 height 9
checkbox input "true"
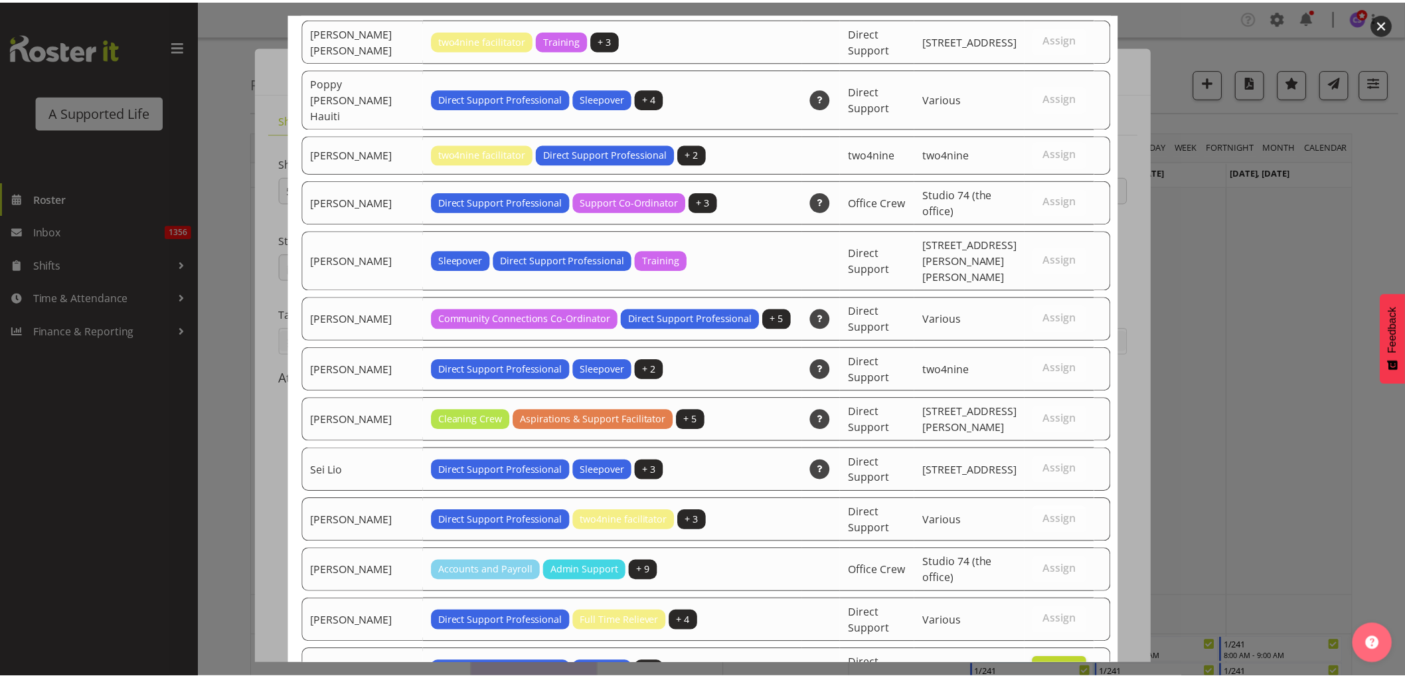
scroll to position [3739, 0]
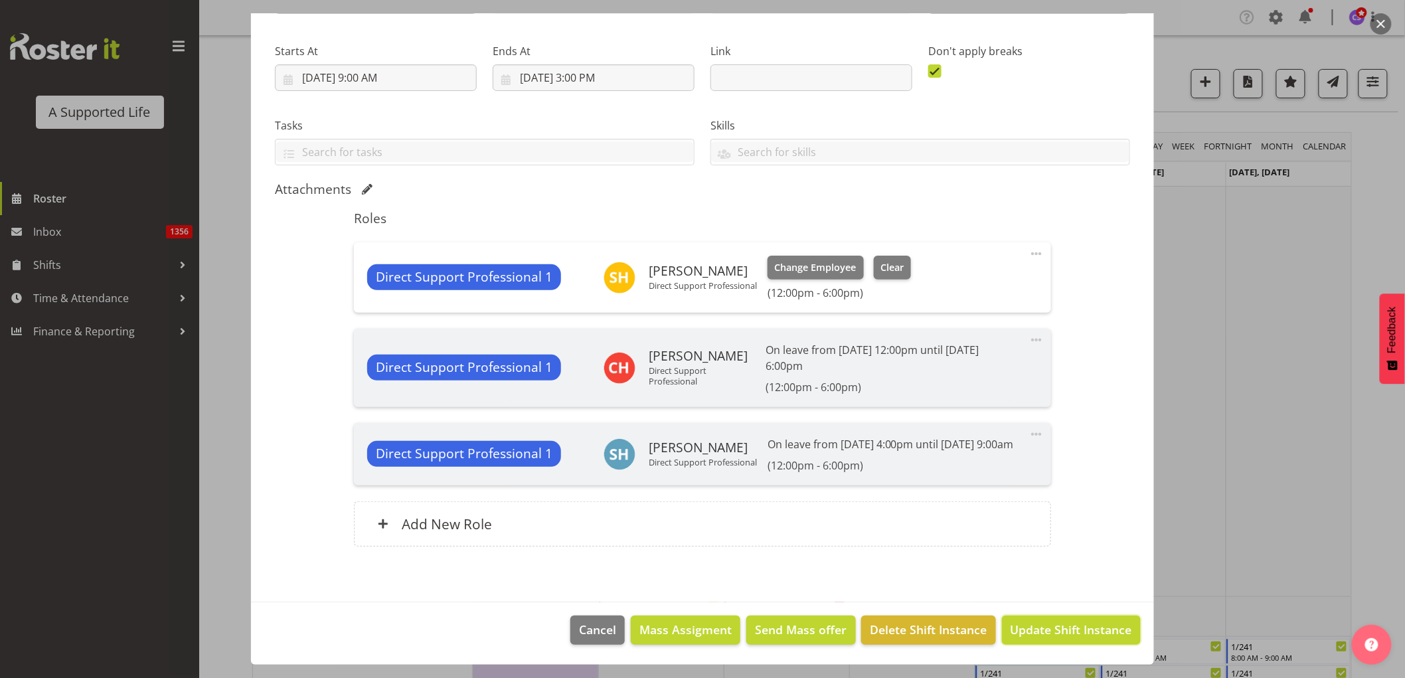
click at [1037, 629] on span "Update Shift Instance" at bounding box center [1070, 629] width 121 height 17
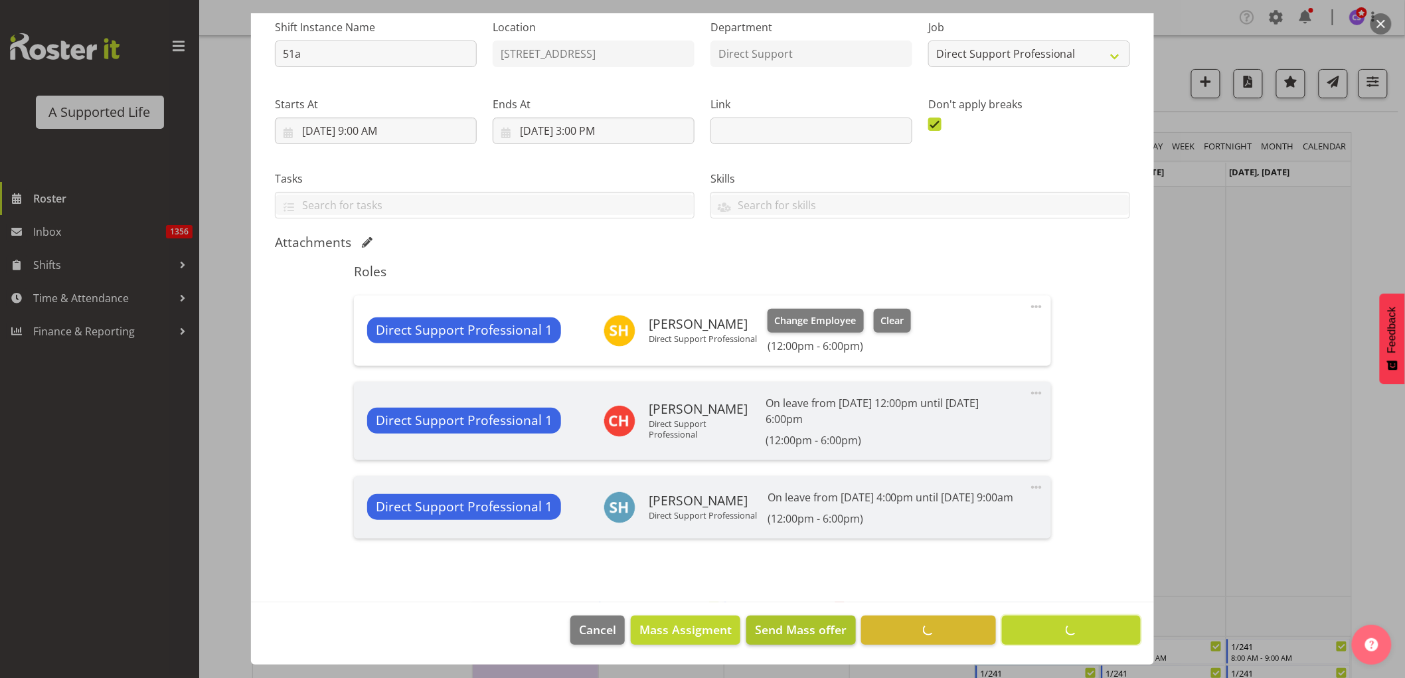
scroll to position [151, 0]
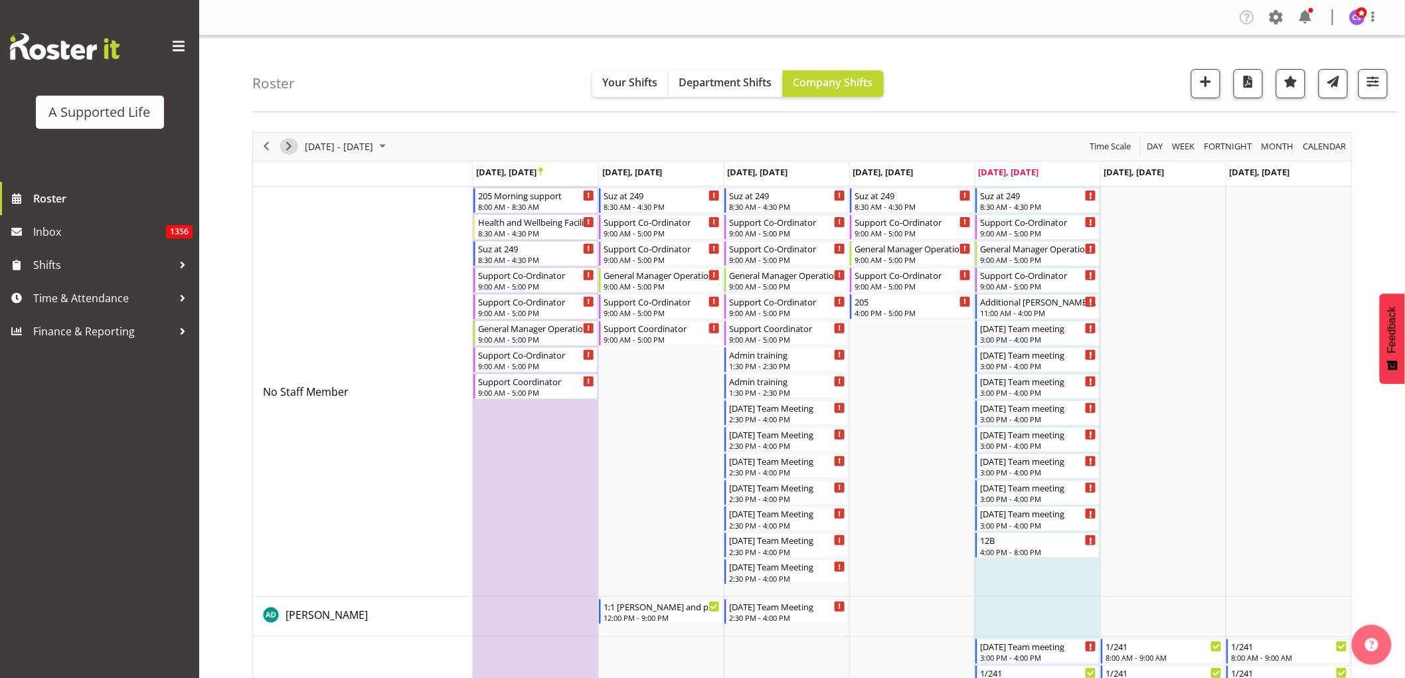
click at [290, 145] on span "Next" at bounding box center [289, 146] width 16 height 17
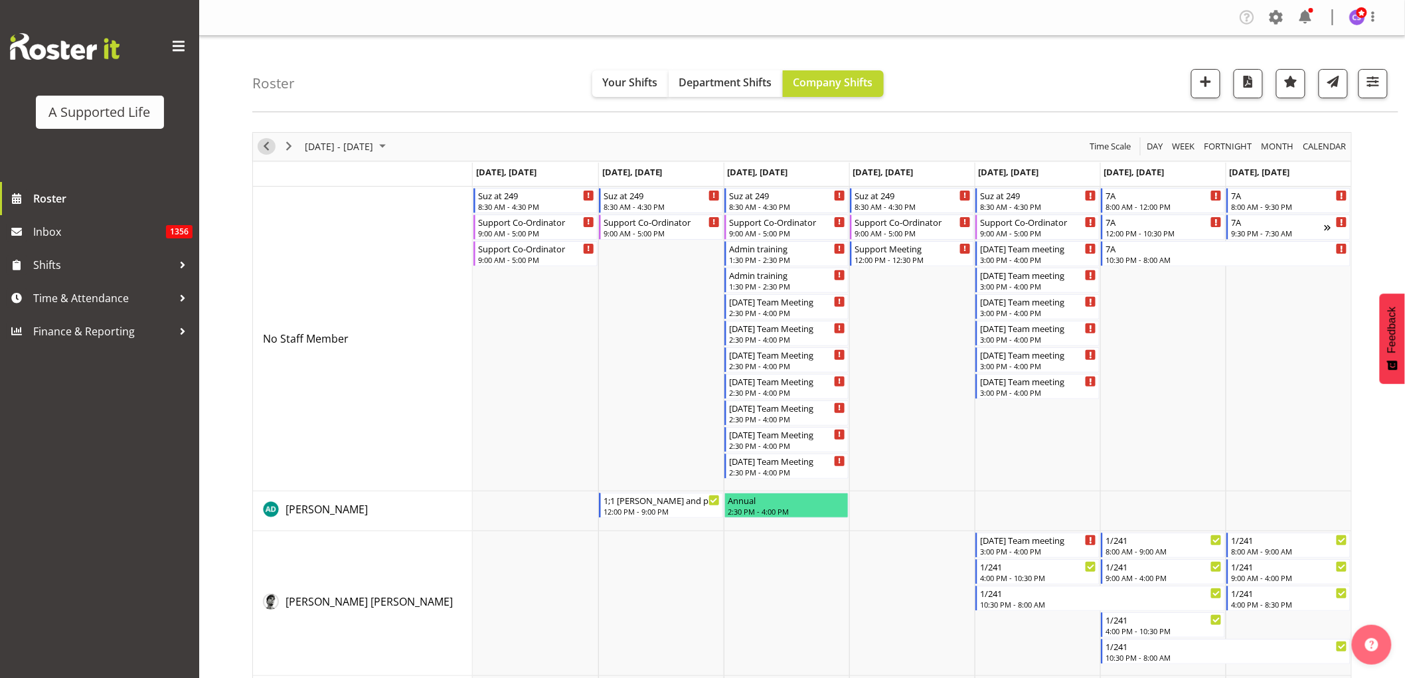
drag, startPoint x: 266, startPoint y: 143, endPoint x: 661, endPoint y: 453, distance: 501.6
click at [266, 143] on span "Previous" at bounding box center [266, 146] width 16 height 17
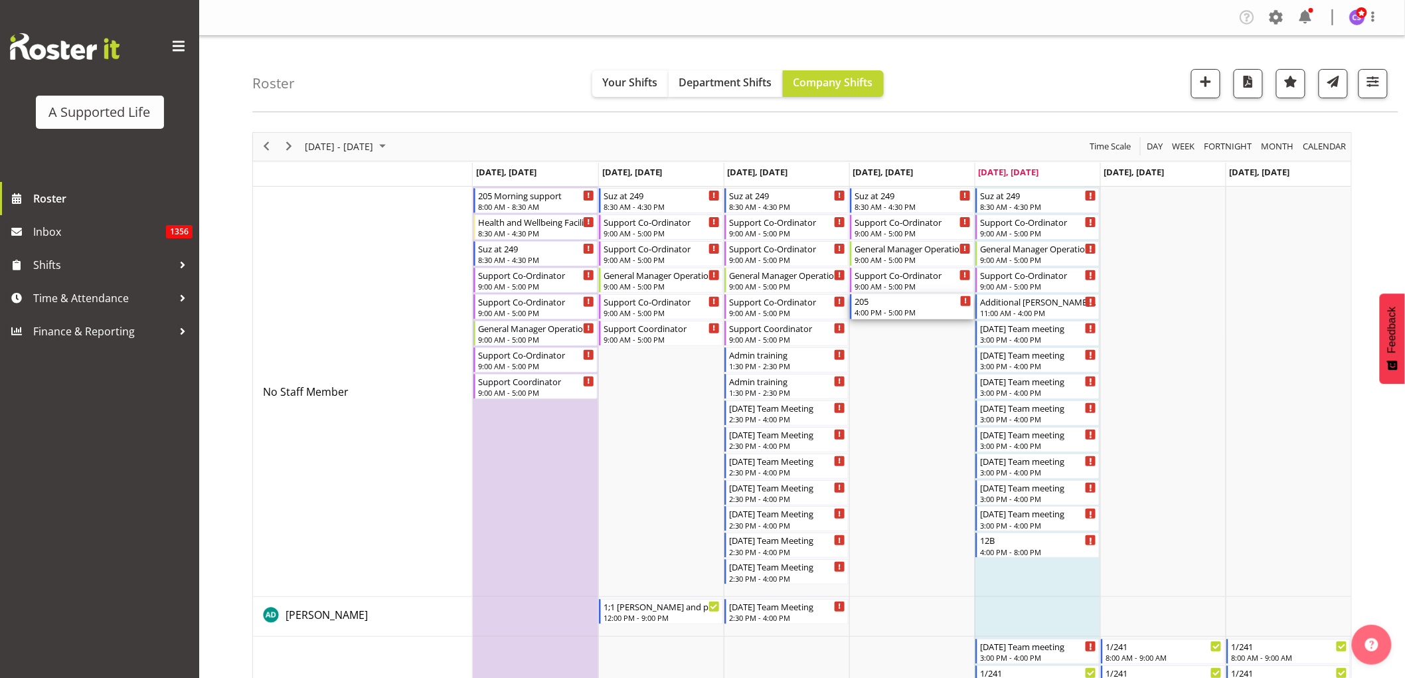
click at [897, 299] on div "205" at bounding box center [912, 300] width 117 height 13
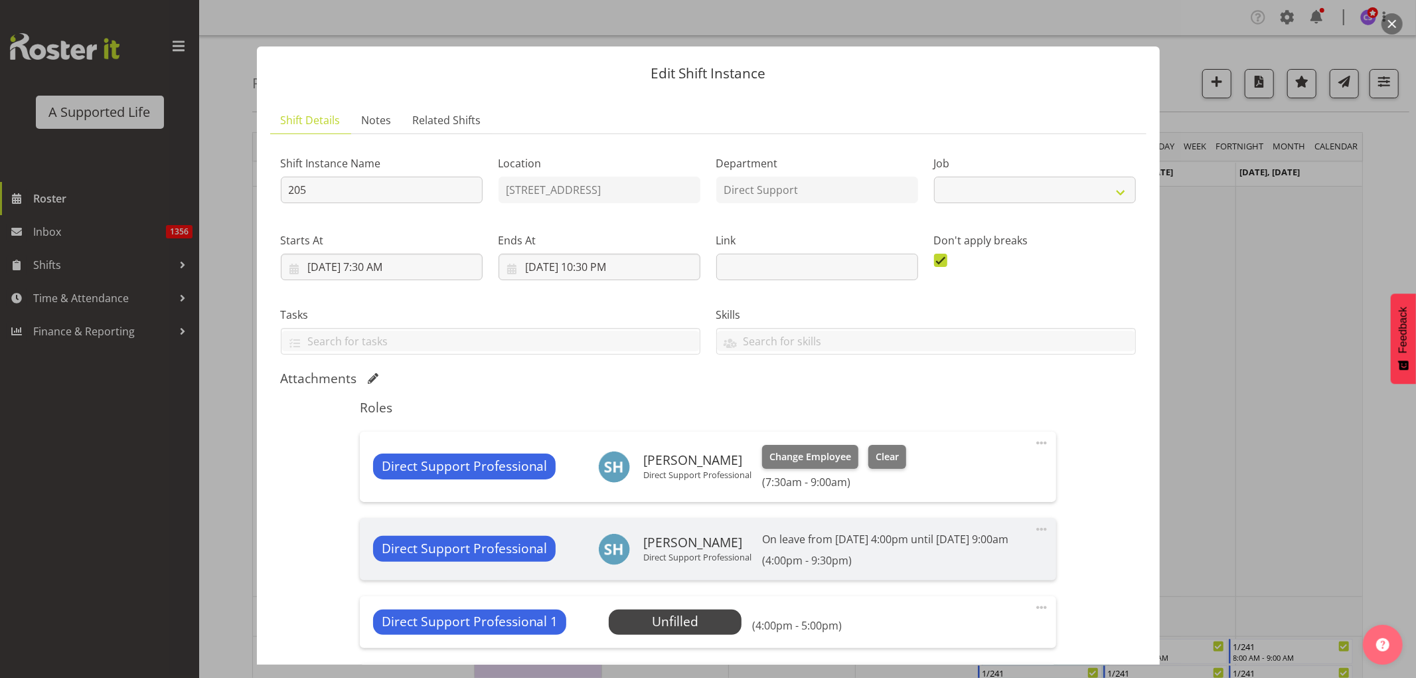
select select "4112"
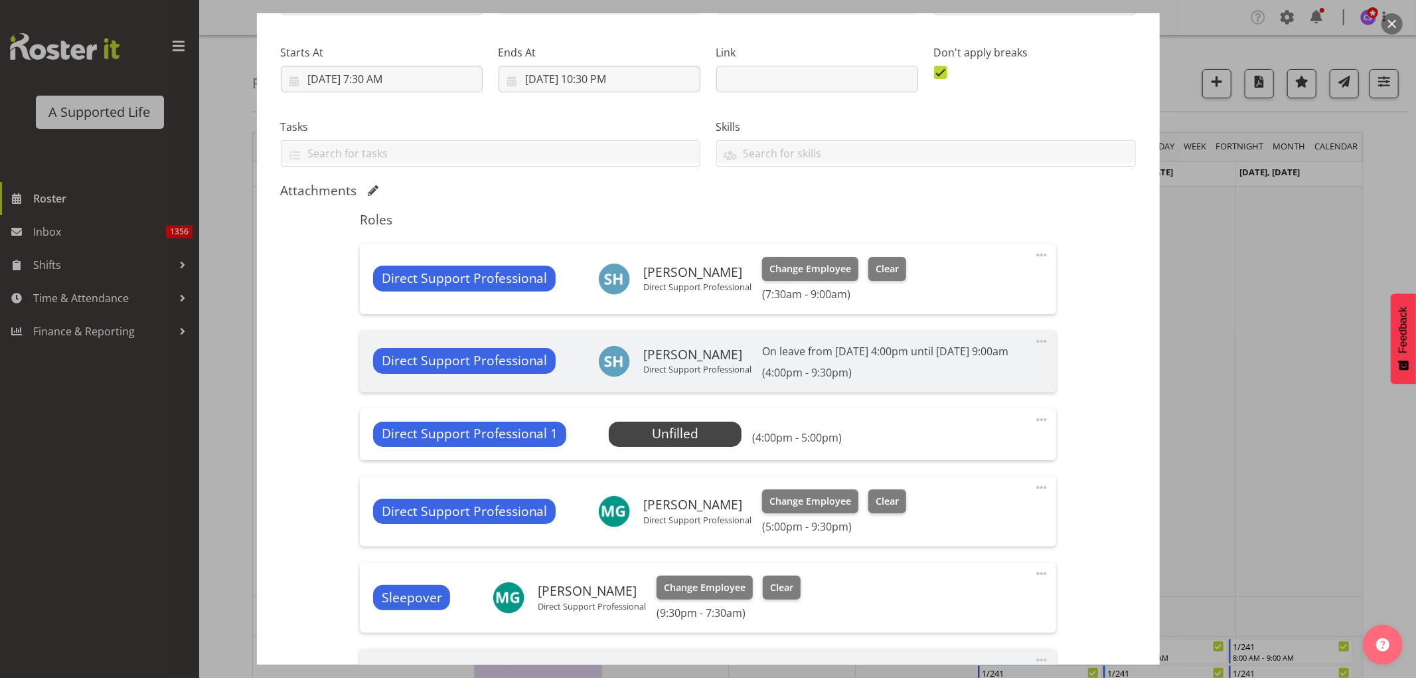
scroll to position [221, 0]
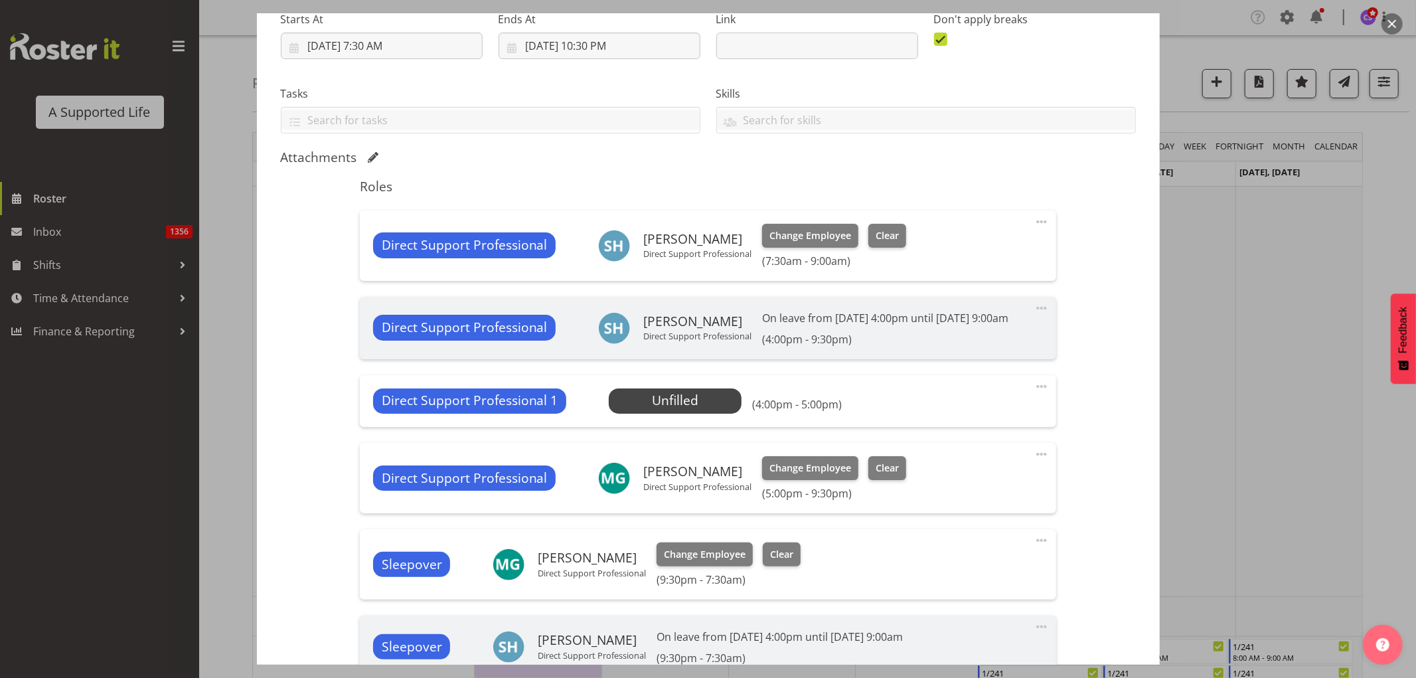
click at [1034, 394] on span at bounding box center [1042, 386] width 16 height 16
click at [949, 428] on link "Edit" at bounding box center [985, 416] width 127 height 24
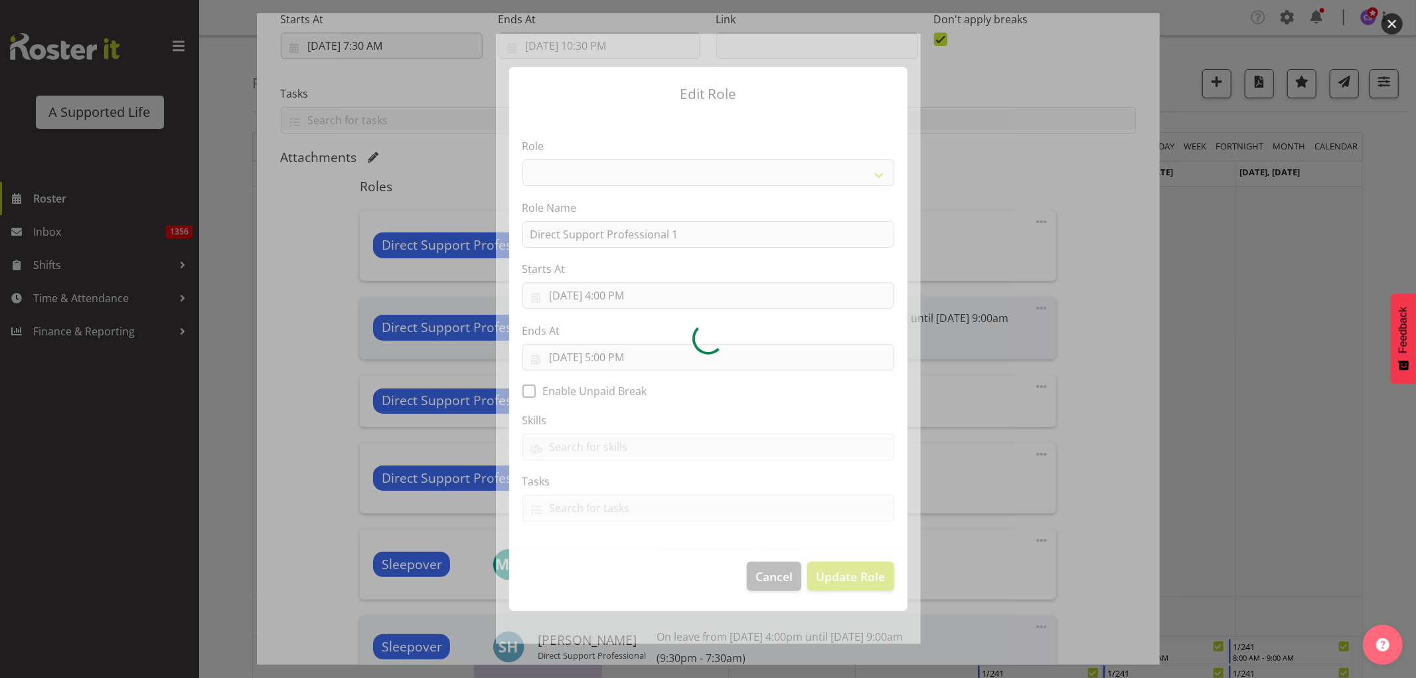
select select "519"
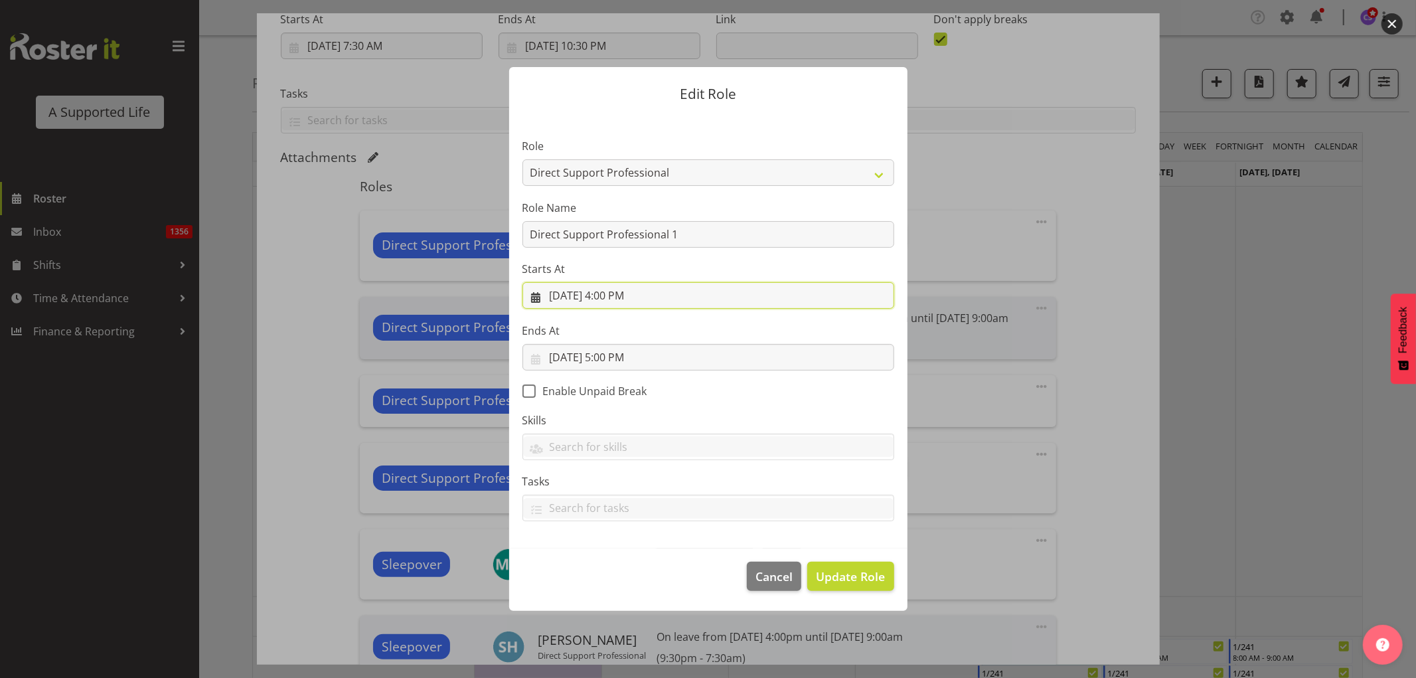
click at [628, 294] on input "[DATE] 4:00 PM" at bounding box center [708, 295] width 372 height 27
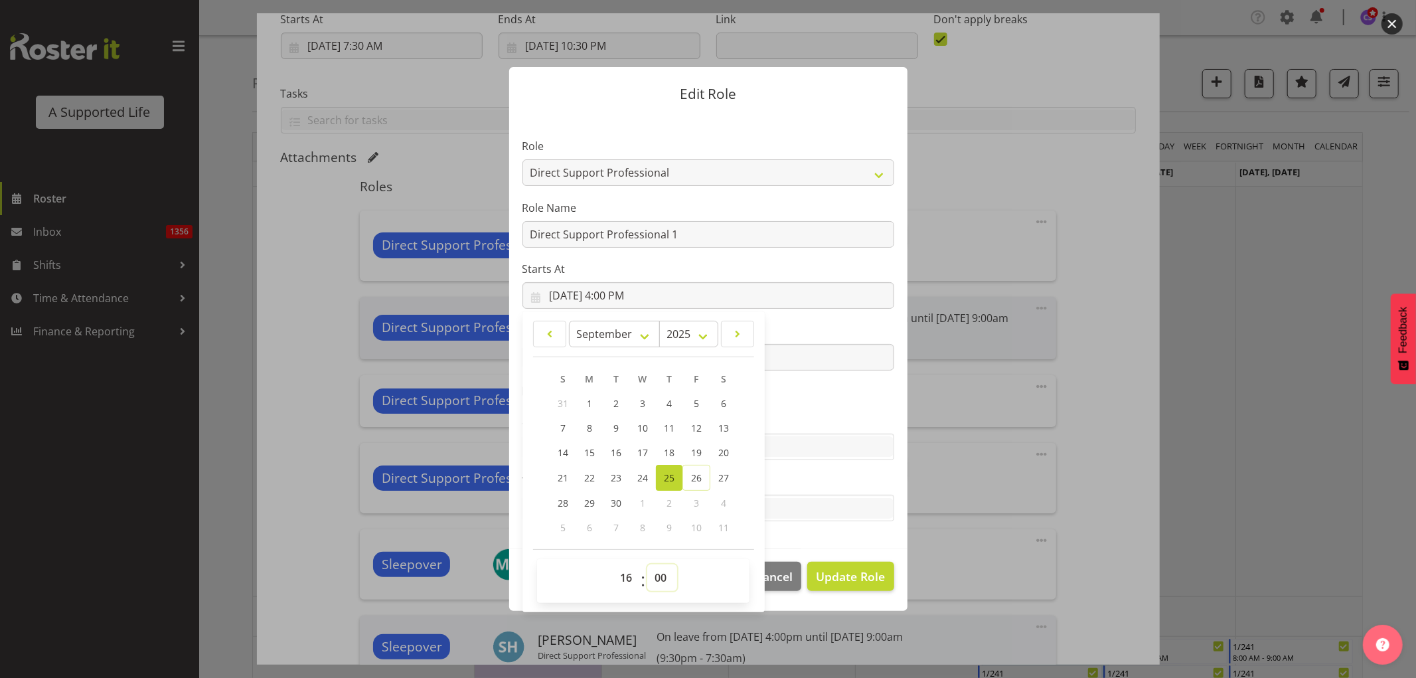
click at [661, 573] on select "00 01 02 03 04 05 06 07 08 09 10 11 12 13 14 15 16 17 18 19 20 21 22 23 24 25 2…" at bounding box center [662, 577] width 30 height 27
select select "30"
click at [647, 564] on select "00 01 02 03 04 05 06 07 08 09 10 11 12 13 14 15 16 17 18 19 20 21 22 23 24 25 2…" at bounding box center [662, 577] width 30 height 27
type input "[DATE] 4:30 PM"
click at [821, 555] on footer "Cancel Update Role" at bounding box center [708, 579] width 398 height 62
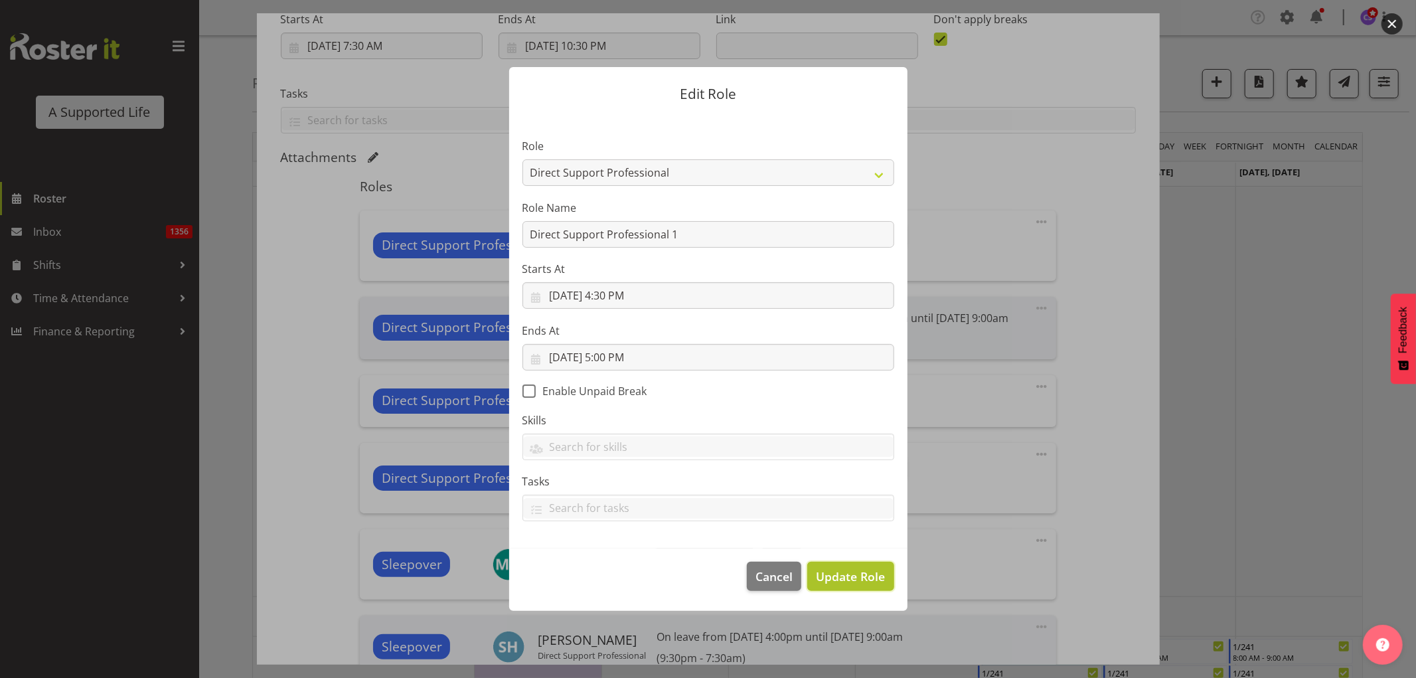
click at [836, 584] on span "Update Role" at bounding box center [850, 576] width 69 height 17
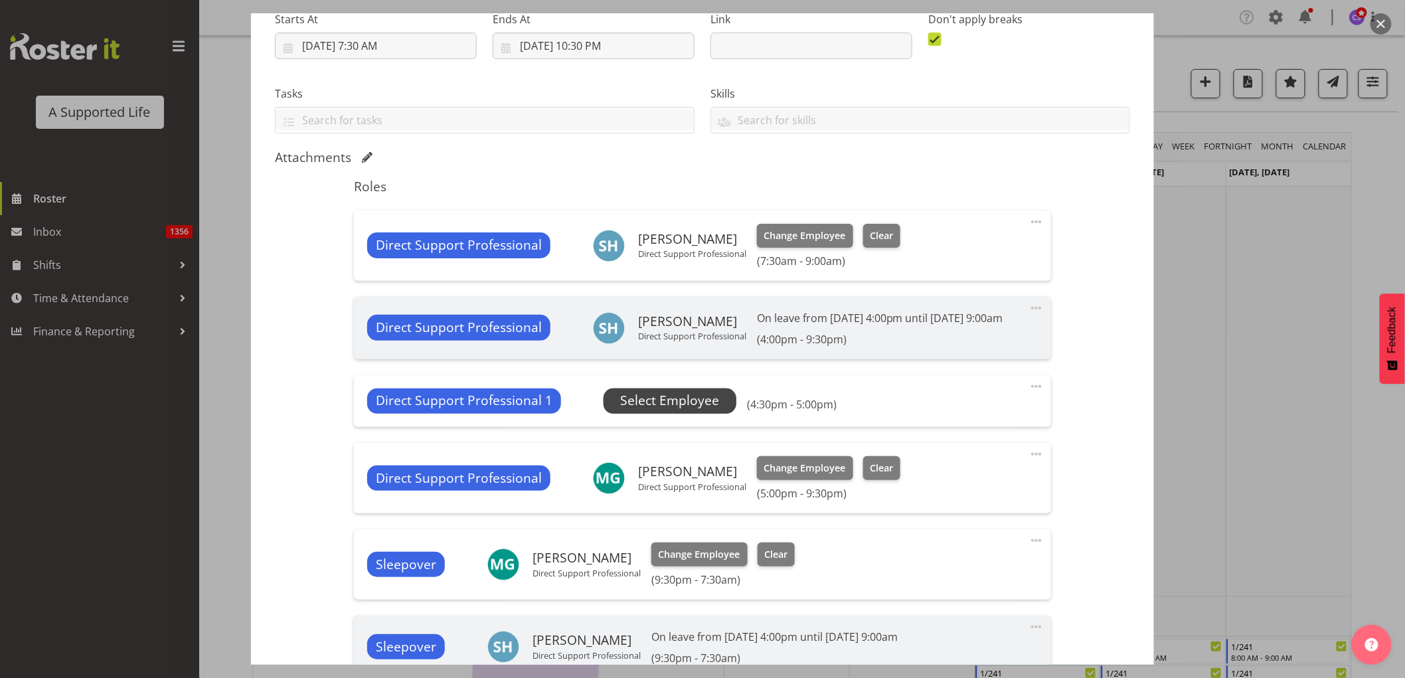
click at [686, 410] on span "Select Employee" at bounding box center [669, 400] width 99 height 19
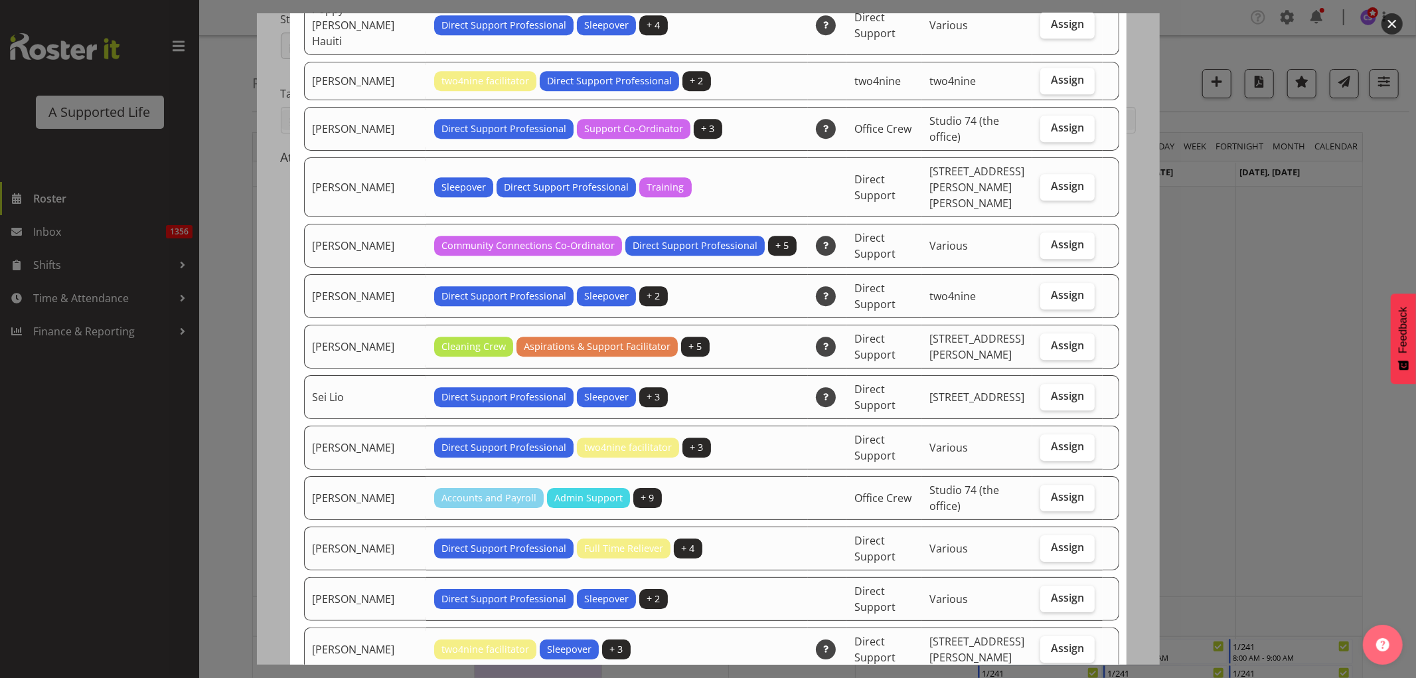
scroll to position [3245, 0]
click at [1052, 641] on span "Assign" at bounding box center [1067, 647] width 33 height 13
click at [1049, 643] on input "Assign" at bounding box center [1044, 647] width 9 height 9
checkbox input "true"
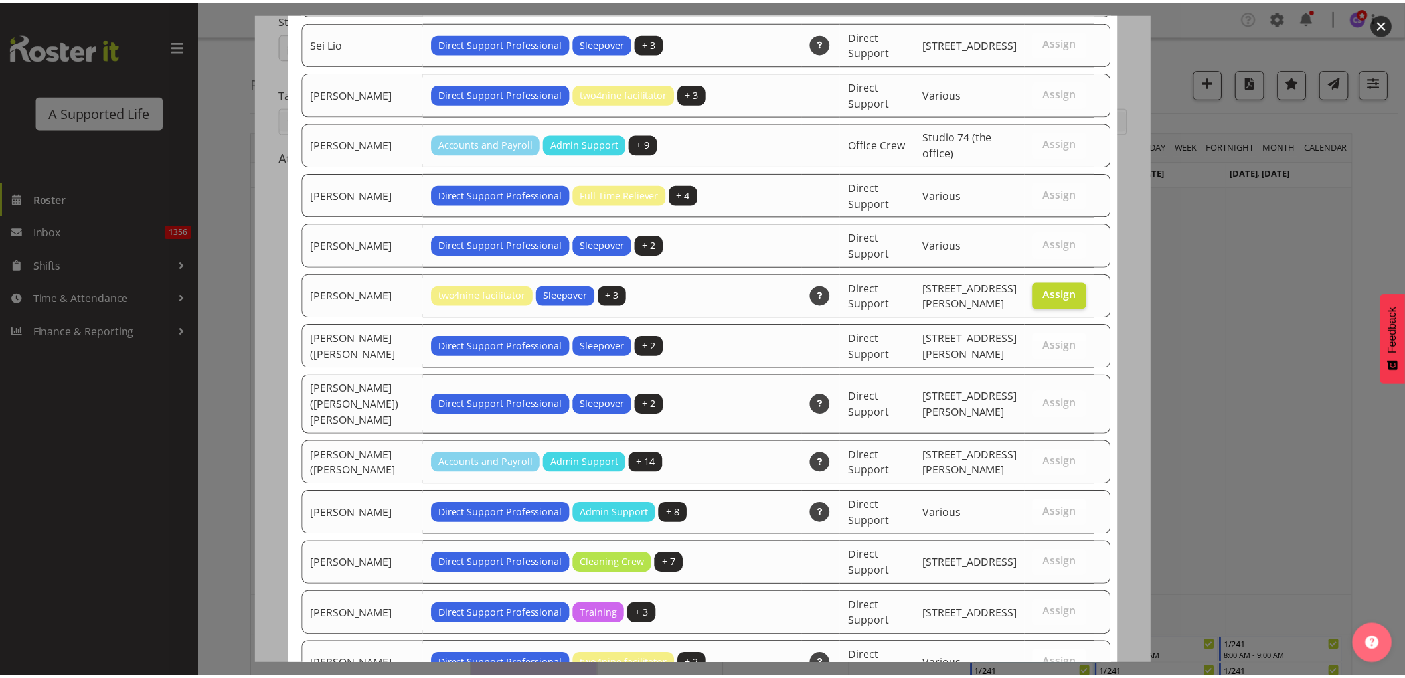
scroll to position [3739, 0]
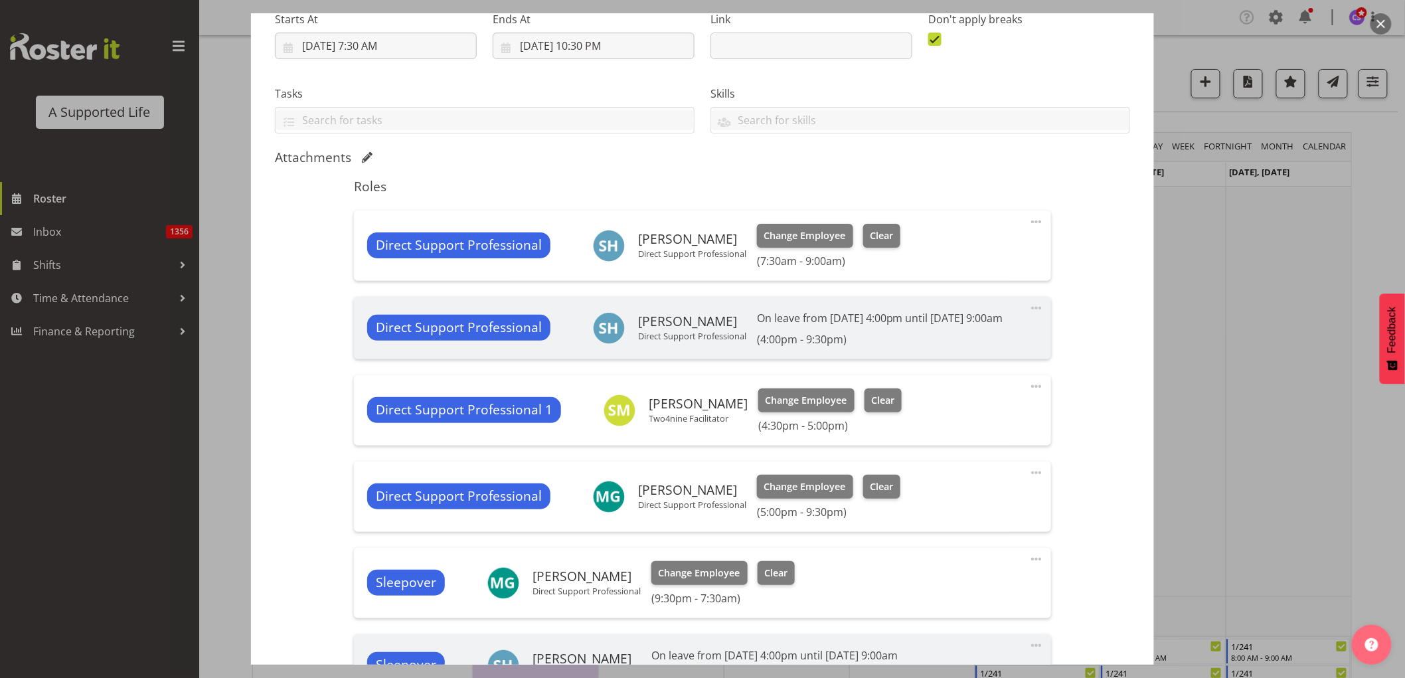
scroll to position [447, 0]
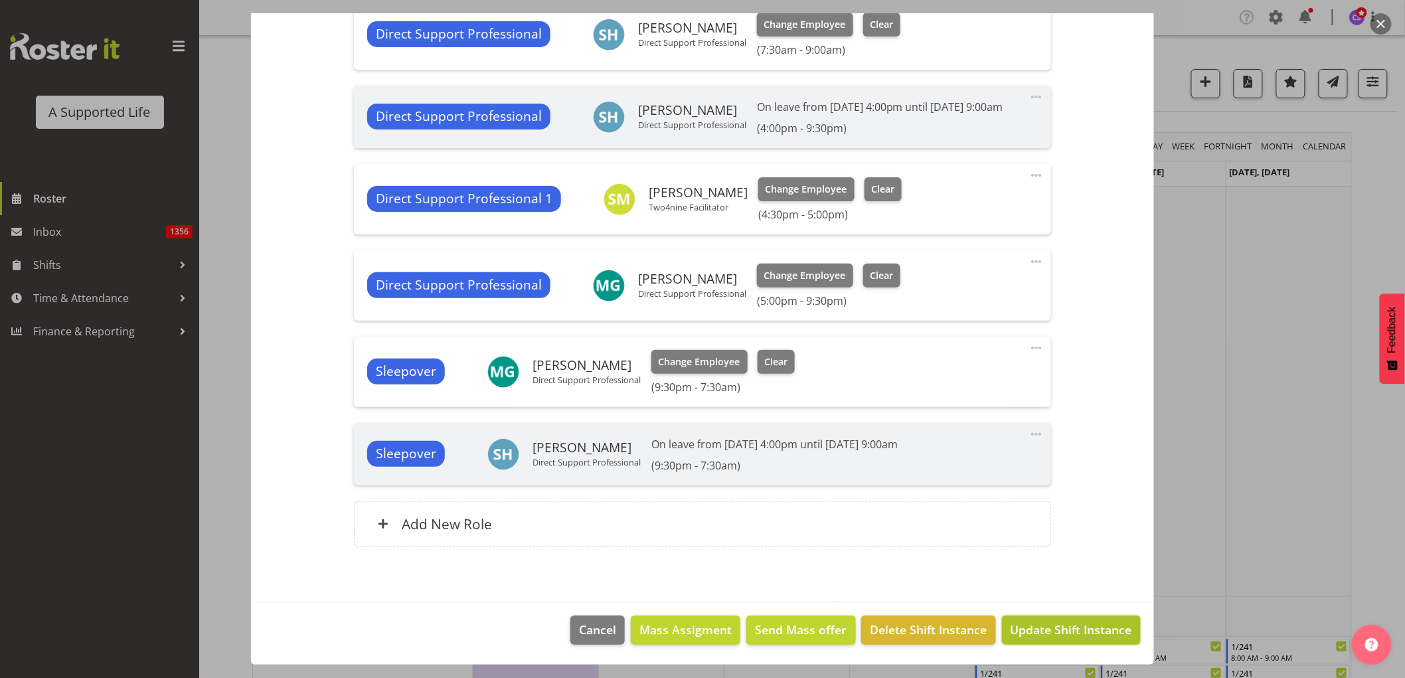
click at [1076, 627] on span "Update Shift Instance" at bounding box center [1070, 629] width 121 height 17
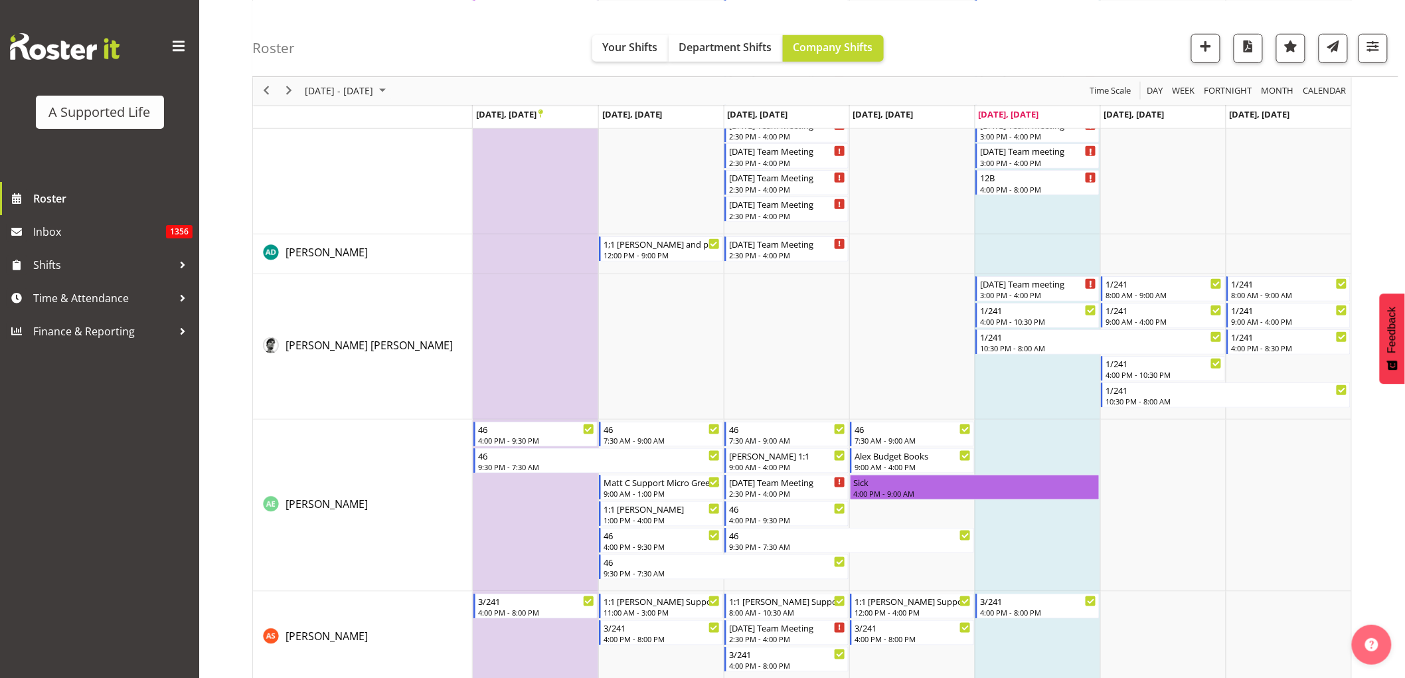
scroll to position [368, 0]
